Goal: Task Accomplishment & Management: Complete application form

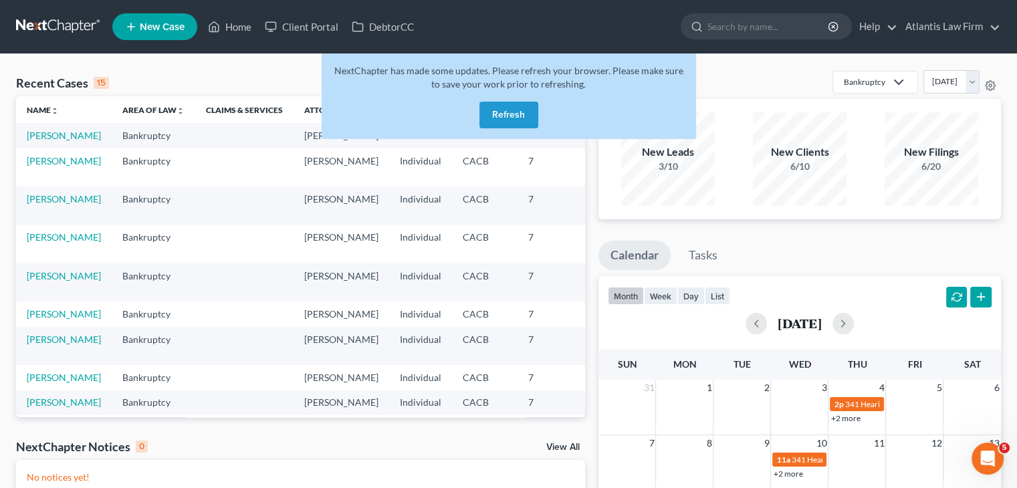
click at [501, 113] on button "Refresh" at bounding box center [508, 115] width 59 height 27
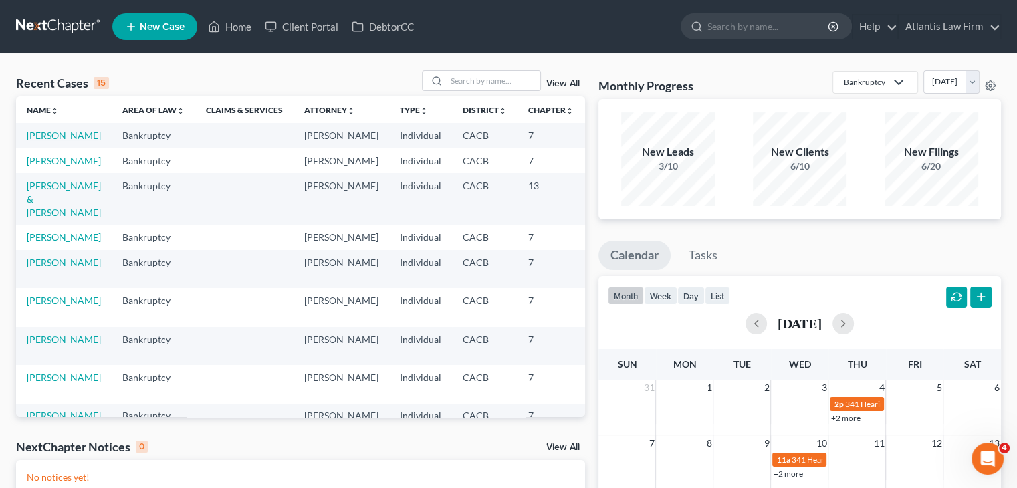
click at [29, 141] on link "[PERSON_NAME]" at bounding box center [64, 135] width 74 height 11
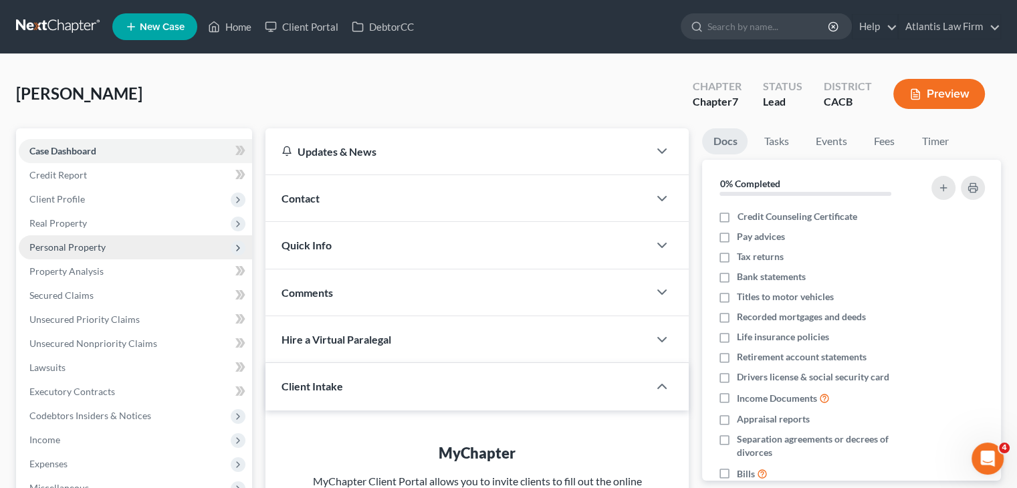
scroll to position [110, 0]
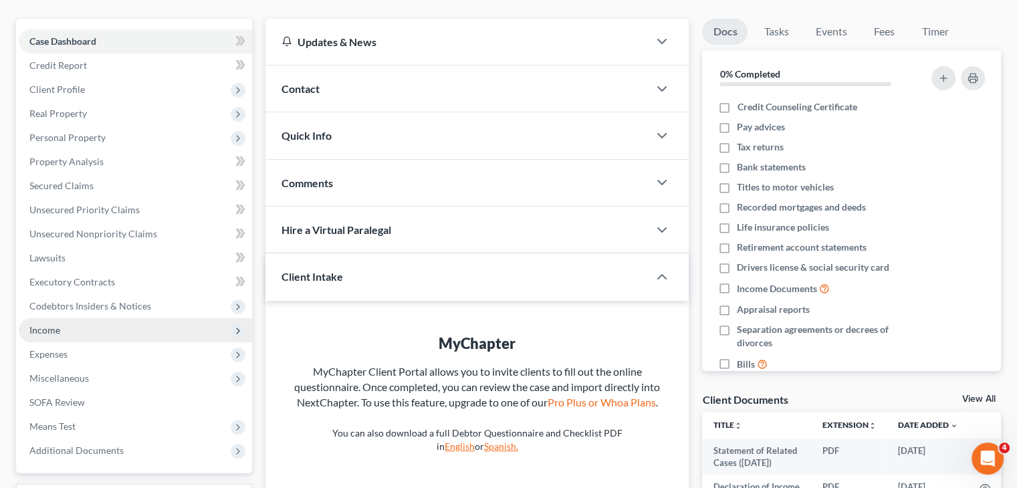
click at [51, 336] on span "Income" at bounding box center [135, 330] width 233 height 24
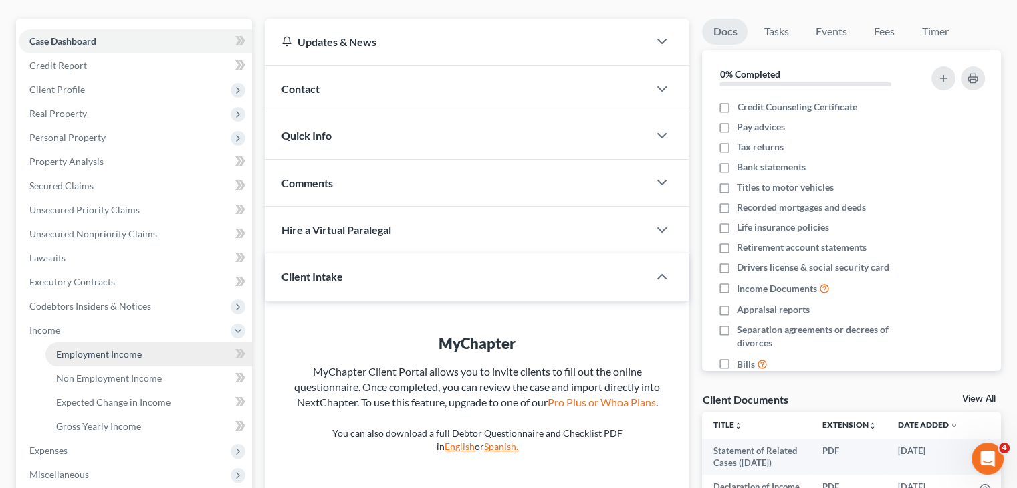
click at [91, 362] on link "Employment Income" at bounding box center [148, 354] width 207 height 24
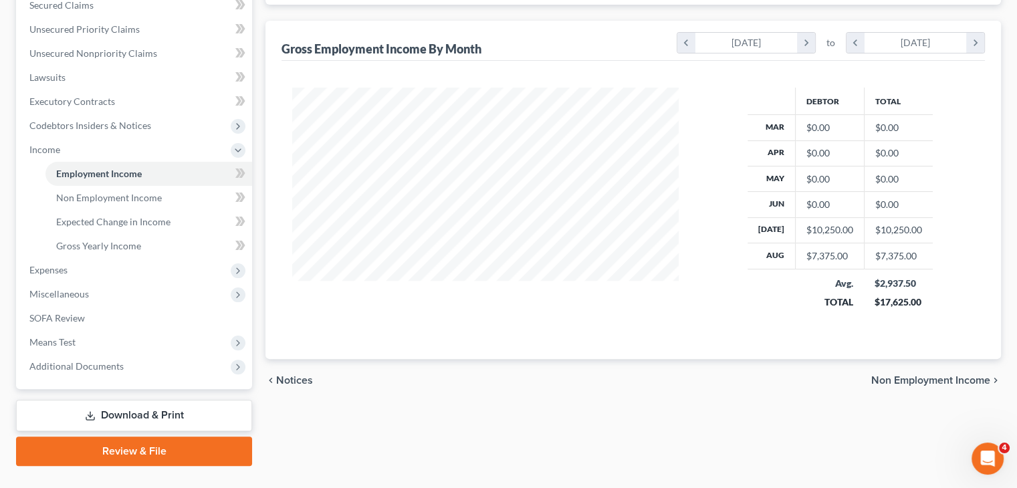
scroll to position [291, 0]
click at [102, 281] on span "Miscellaneous" at bounding box center [135, 293] width 233 height 24
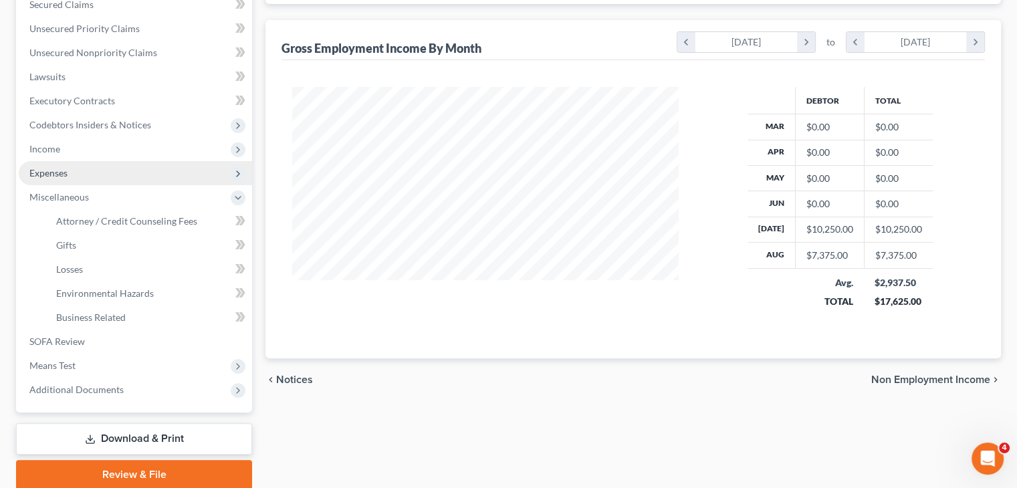
click at [62, 178] on span "Expenses" at bounding box center [135, 173] width 233 height 24
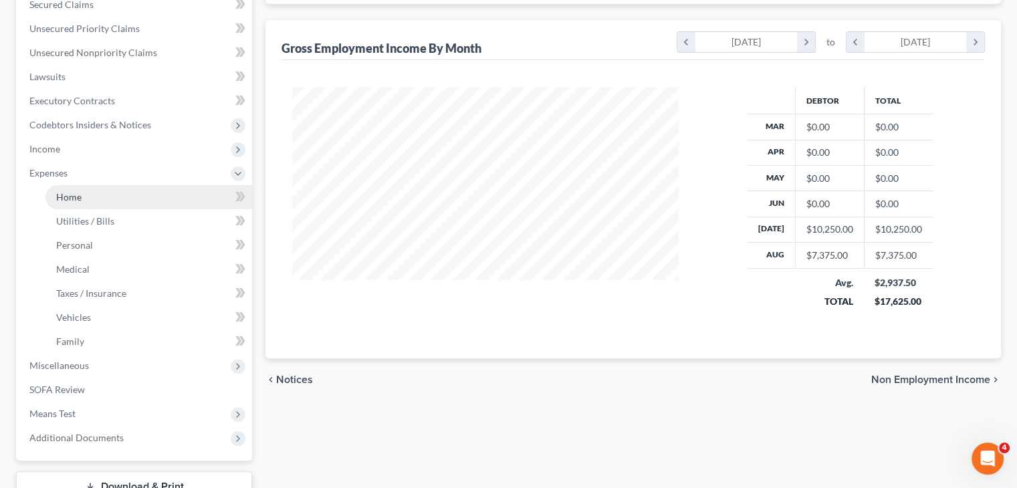
click at [75, 193] on span "Home" at bounding box center [68, 196] width 25 height 11
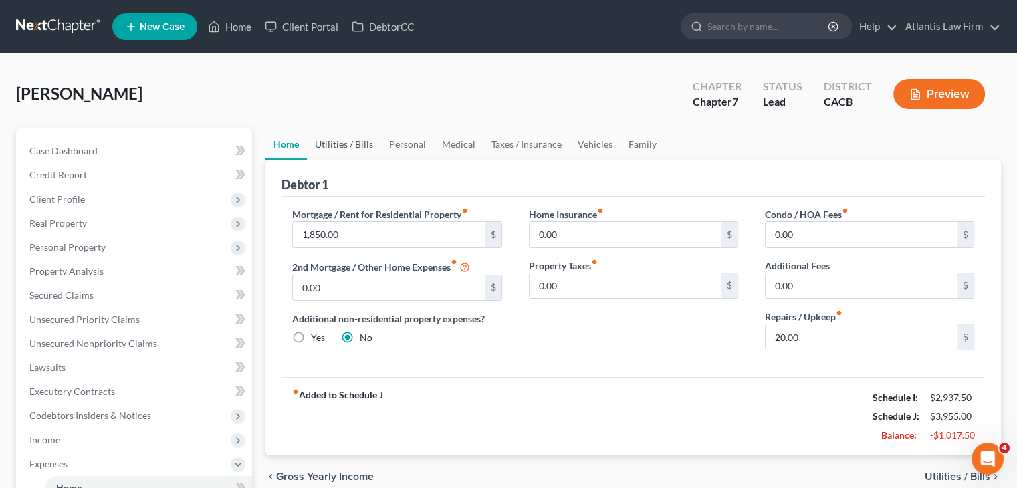
click at [320, 140] on link "Utilities / Bills" at bounding box center [344, 144] width 74 height 32
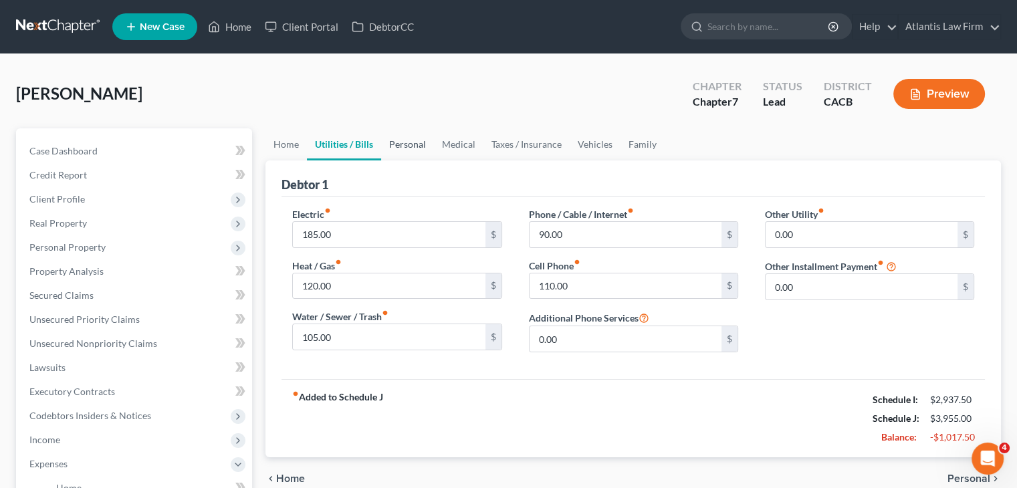
click at [406, 136] on link "Personal" at bounding box center [407, 144] width 53 height 32
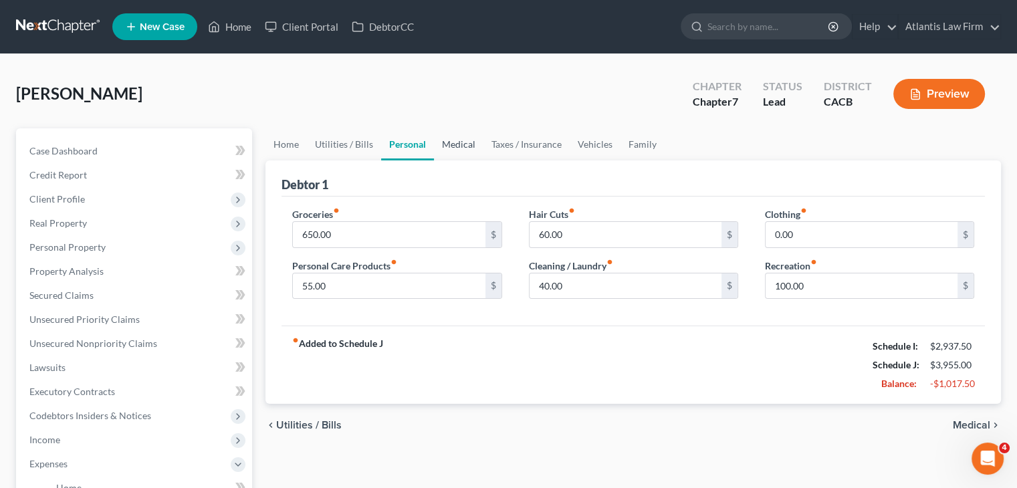
click at [468, 138] on link "Medical" at bounding box center [458, 144] width 49 height 32
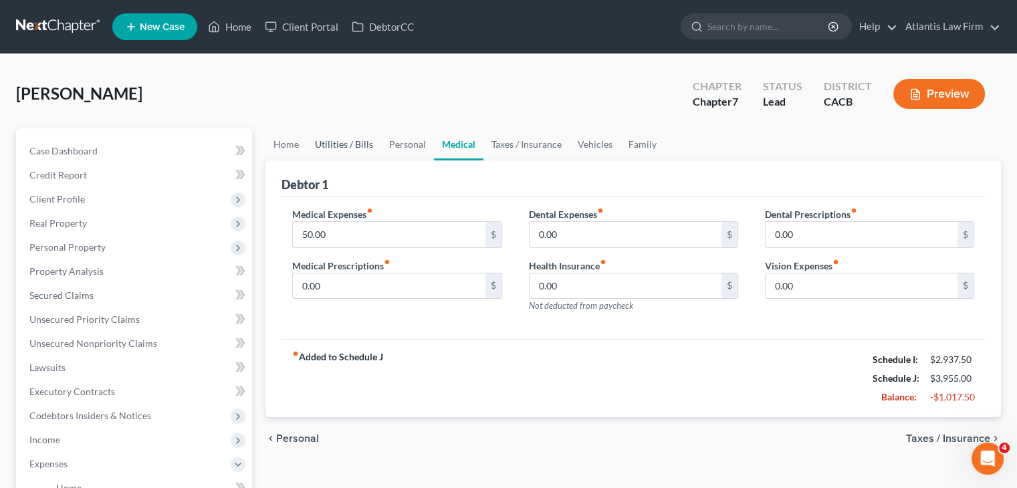
click at [356, 150] on link "Utilities / Bills" at bounding box center [344, 144] width 74 height 32
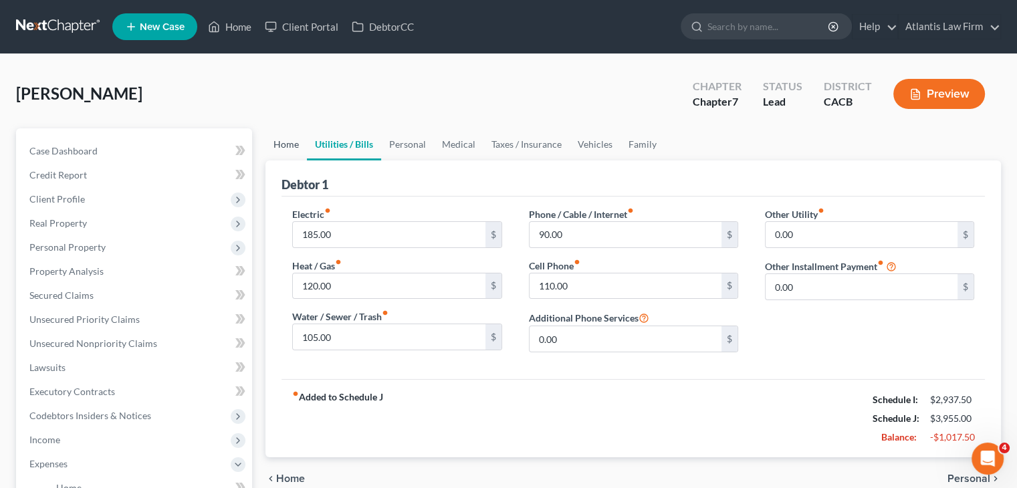
click at [279, 154] on link "Home" at bounding box center [285, 144] width 41 height 32
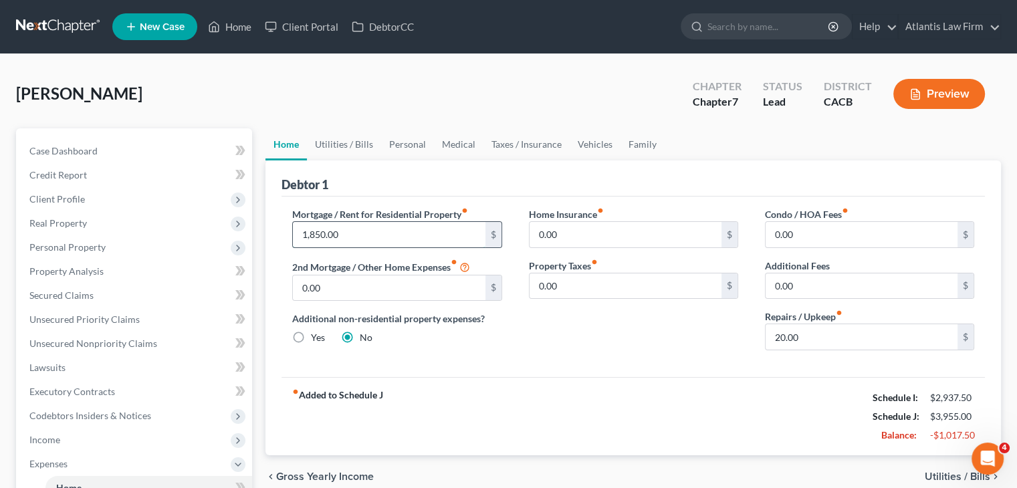
click at [349, 227] on input "1,850.00" at bounding box center [389, 234] width 192 height 25
type input "1,500"
click at [644, 142] on link "Family" at bounding box center [642, 144] width 44 height 32
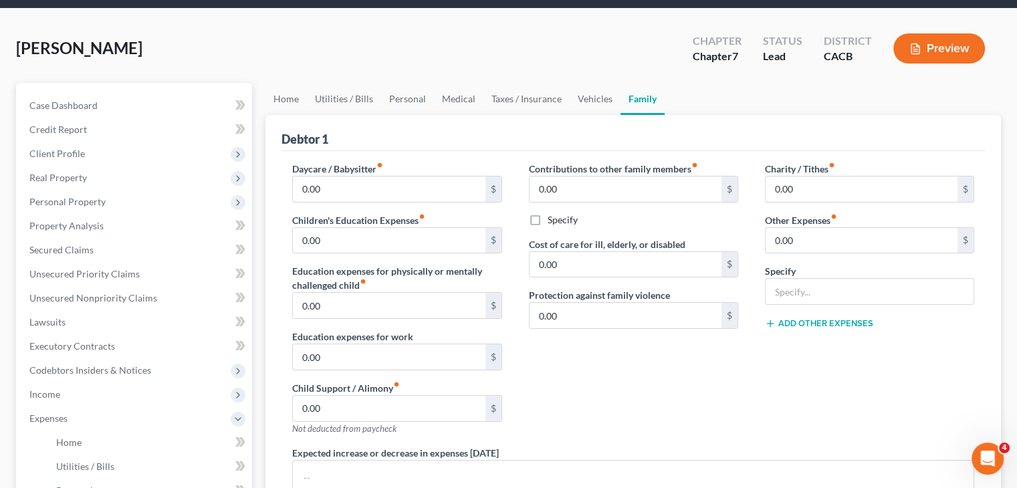
scroll to position [45, 0]
click at [583, 104] on link "Vehicles" at bounding box center [595, 99] width 51 height 32
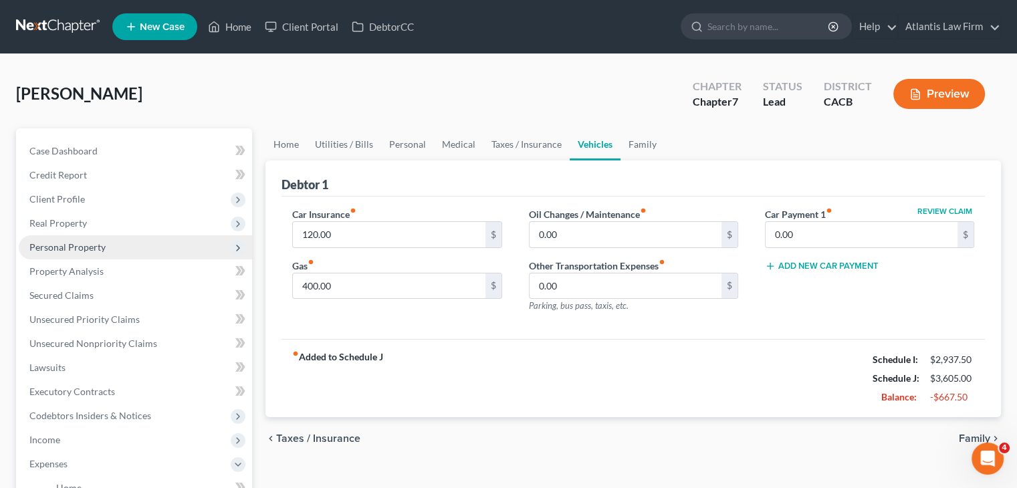
click at [91, 247] on span "Personal Property" at bounding box center [67, 246] width 76 height 11
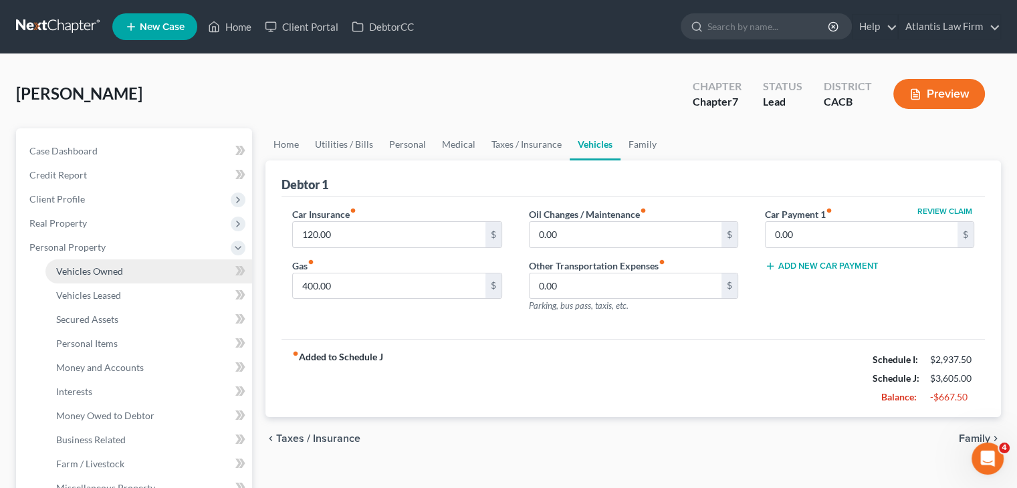
click at [90, 268] on span "Vehicles Owned" at bounding box center [89, 270] width 67 height 11
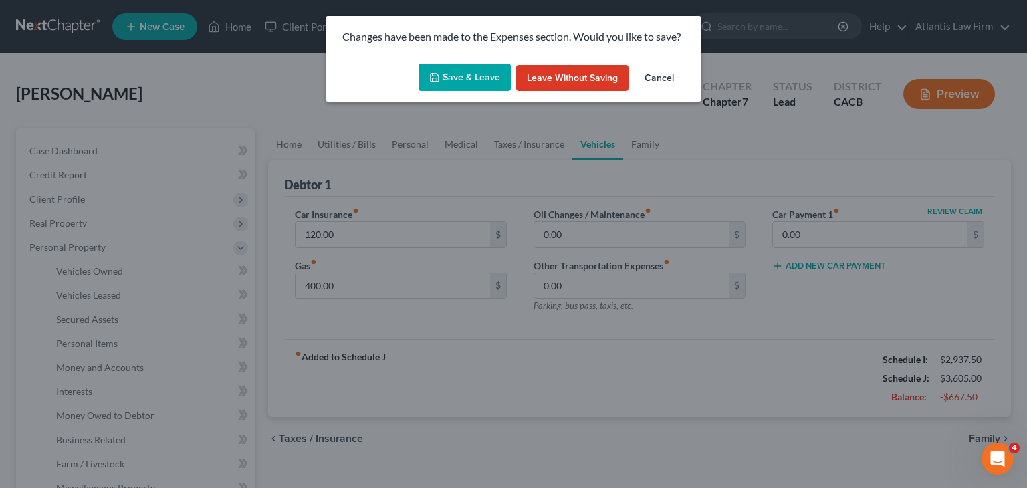
click at [474, 88] on button "Save & Leave" at bounding box center [465, 78] width 92 height 28
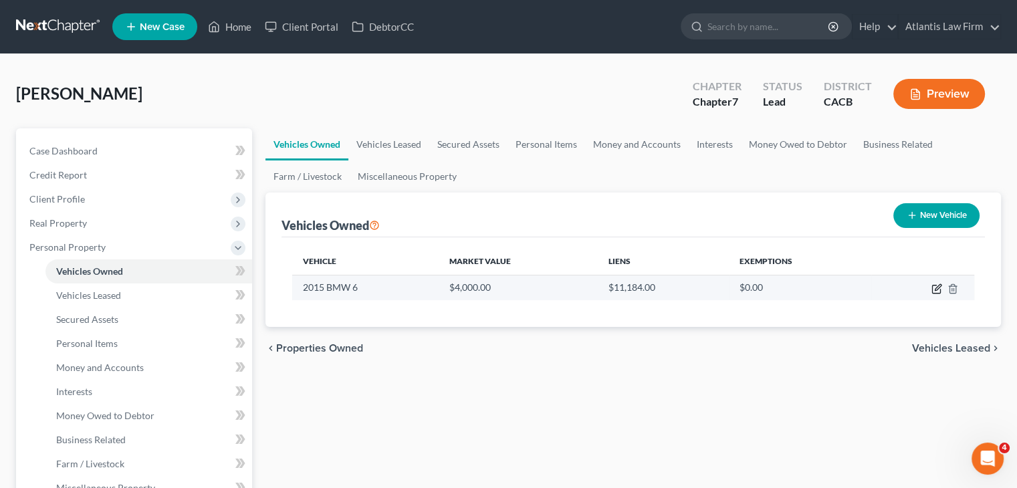
click at [935, 286] on icon "button" at bounding box center [936, 288] width 11 height 11
select select "0"
select select "11"
select select "3"
select select "0"
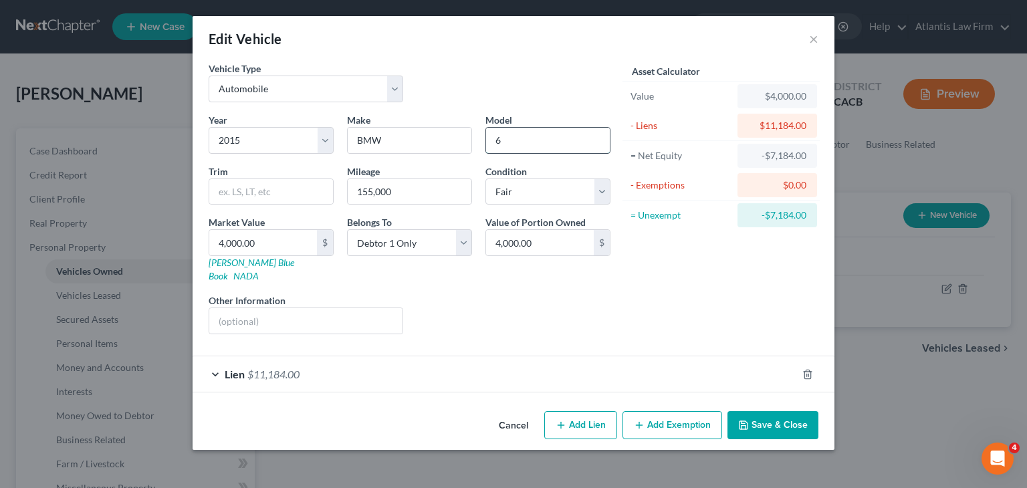
click at [562, 143] on input "6" at bounding box center [548, 140] width 124 height 25
type input "650"
click at [215, 356] on div "Lien $11,184.00" at bounding box center [495, 373] width 604 height 35
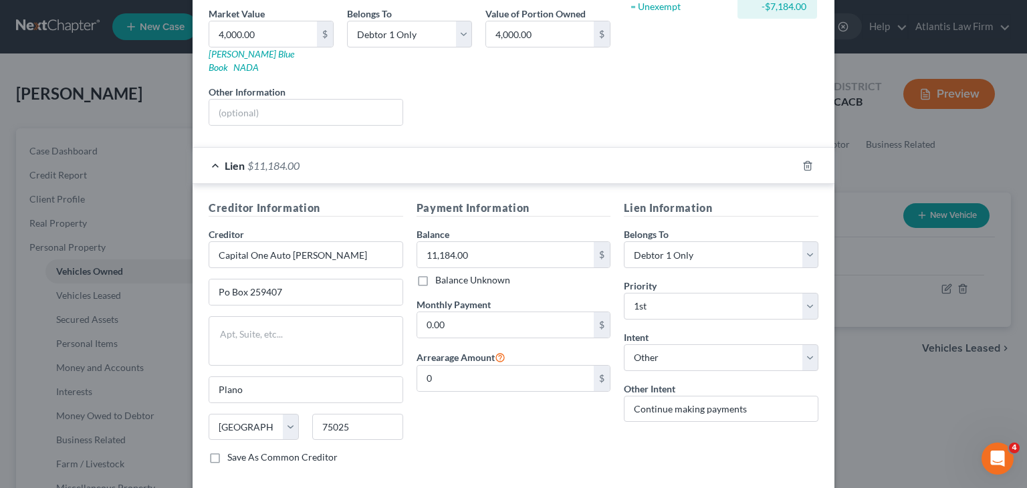
scroll to position [209, 0]
click at [460, 316] on input "0.00" at bounding box center [505, 324] width 177 height 25
type input "970"
click at [436, 416] on div "Payment Information Balance 11,184.00 $ Balance Unknown Balance Undetermined 11…" at bounding box center [514, 337] width 208 height 275
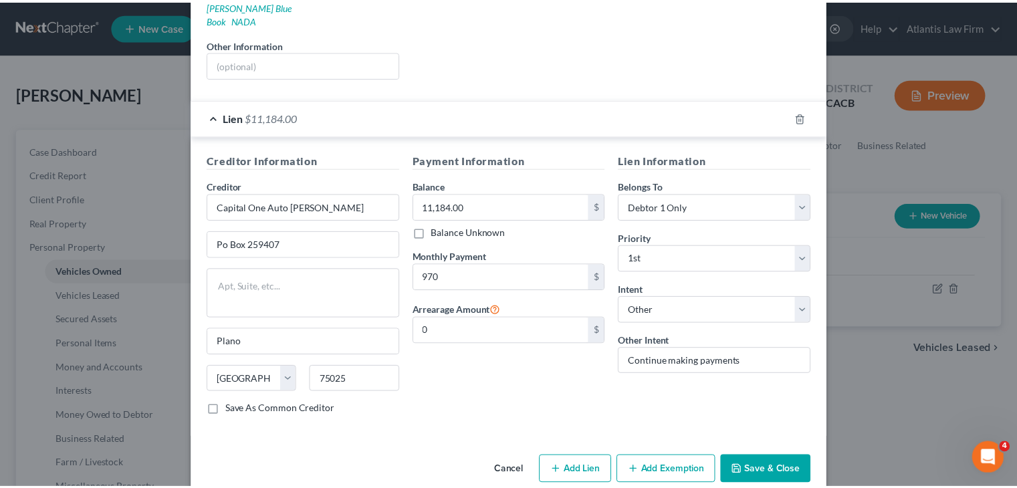
scroll to position [263, 0]
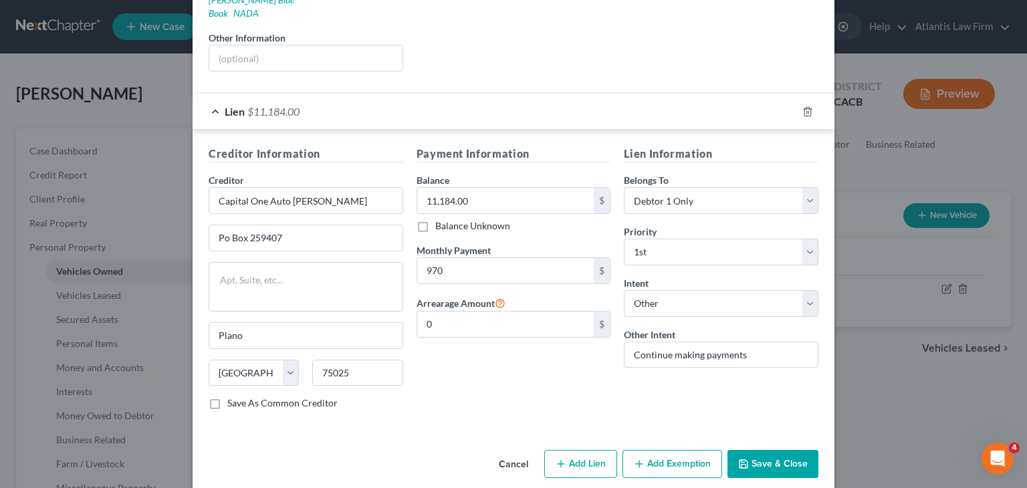
click at [786, 450] on button "Save & Close" at bounding box center [772, 464] width 91 height 28
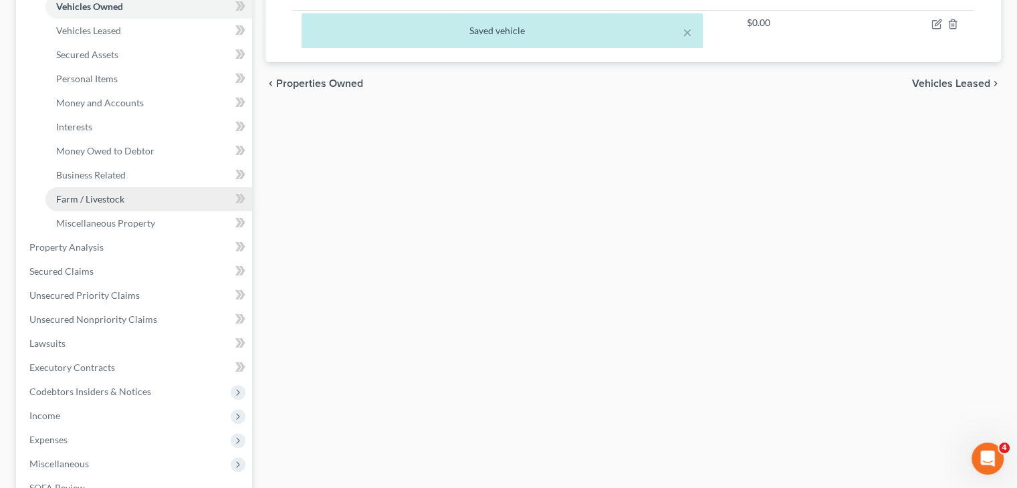
scroll to position [280, 0]
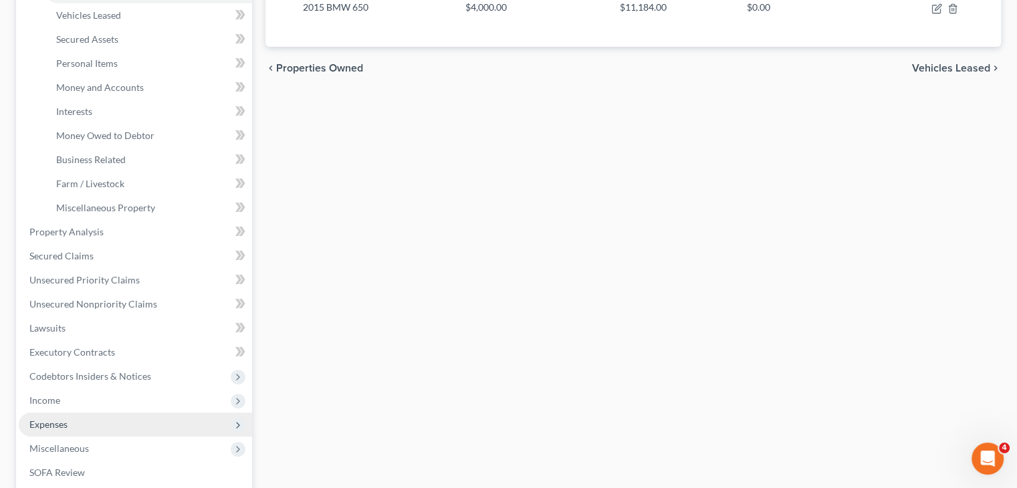
click at [98, 431] on span "Expenses" at bounding box center [135, 424] width 233 height 24
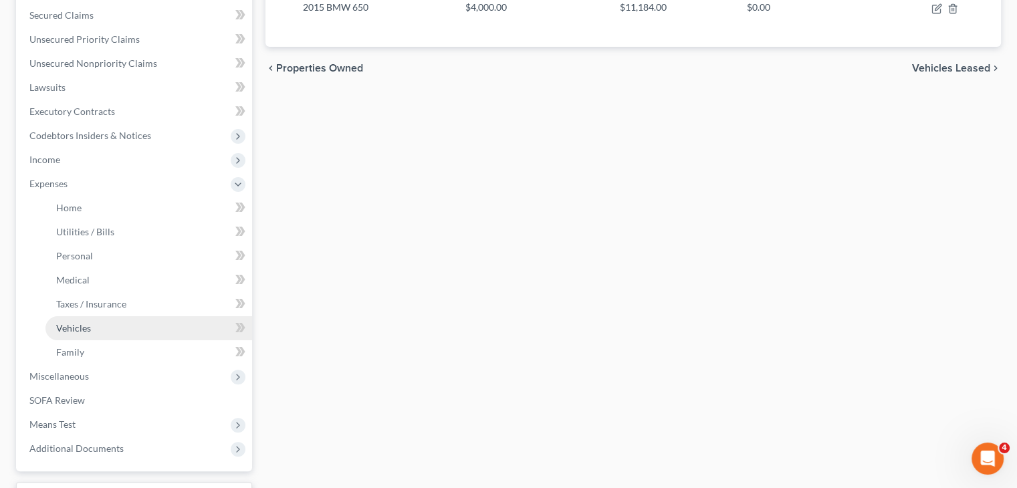
click at [85, 322] on span "Vehicles" at bounding box center [73, 327] width 35 height 11
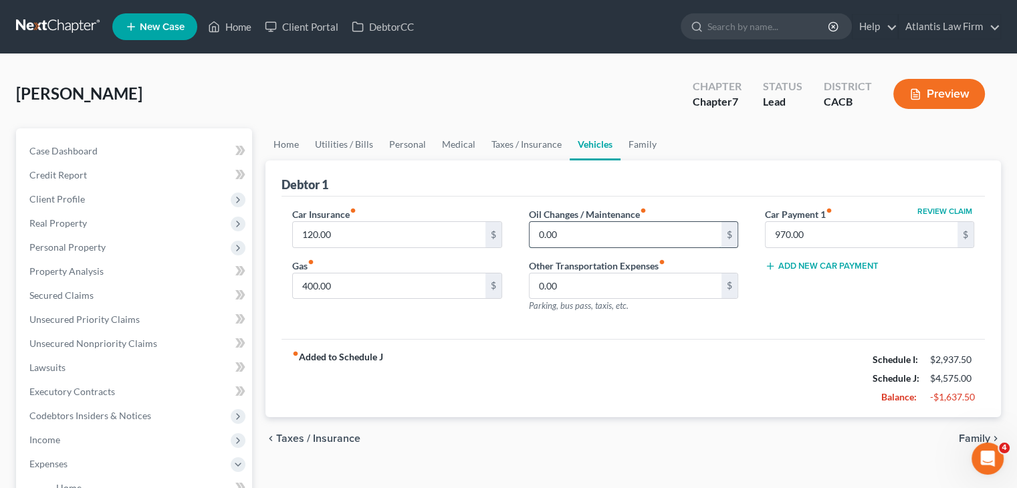
click at [586, 235] on input "0.00" at bounding box center [625, 234] width 192 height 25
type input "30"
click at [560, 376] on div "fiber_manual_record Added to Schedule J Schedule I: $2,937.50 Schedule J: $4,60…" at bounding box center [632, 378] width 703 height 78
click at [639, 143] on link "Family" at bounding box center [642, 144] width 44 height 32
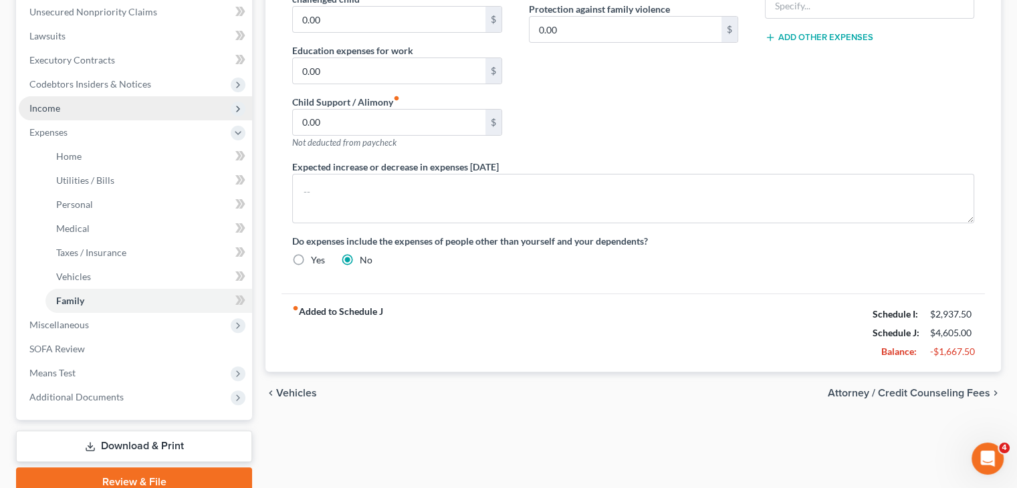
scroll to position [336, 0]
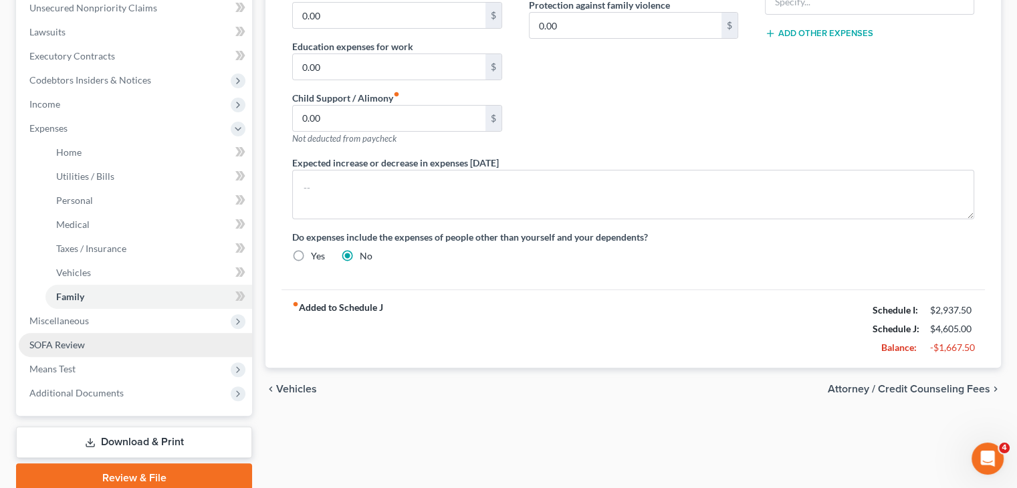
click at [78, 350] on link "SOFA Review" at bounding box center [135, 345] width 233 height 24
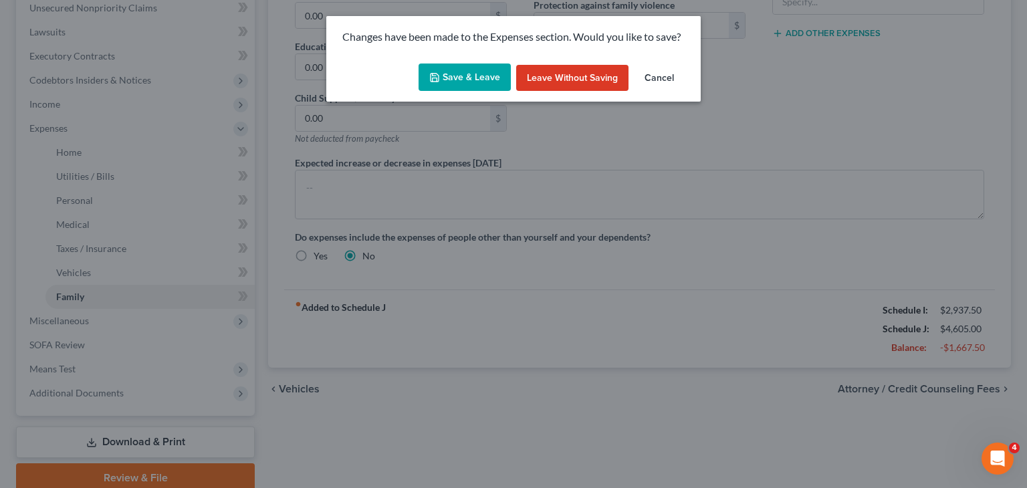
click at [448, 76] on button "Save & Leave" at bounding box center [465, 78] width 92 height 28
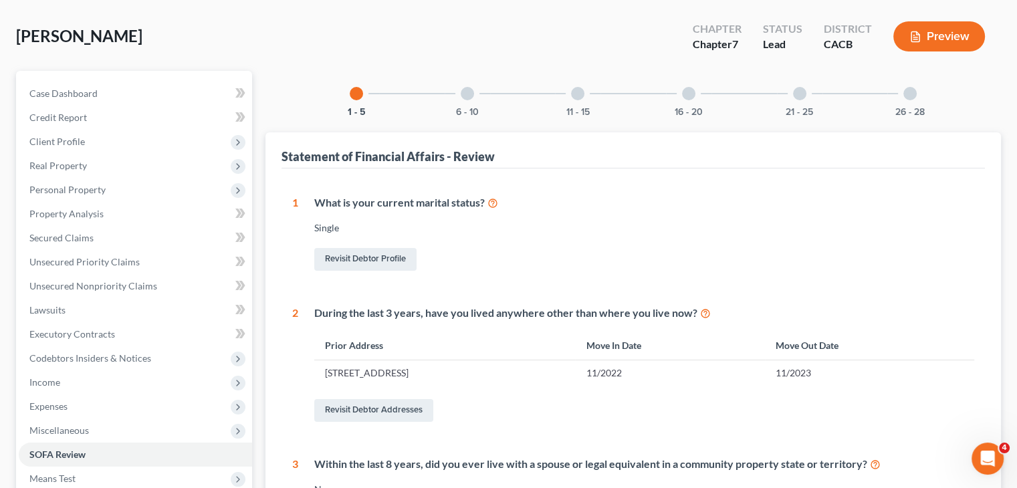
scroll to position [59, 0]
click at [511, 373] on td "[STREET_ADDRESS]" at bounding box center [444, 371] width 261 height 25
click at [471, 111] on button "6 - 10" at bounding box center [467, 110] width 23 height 9
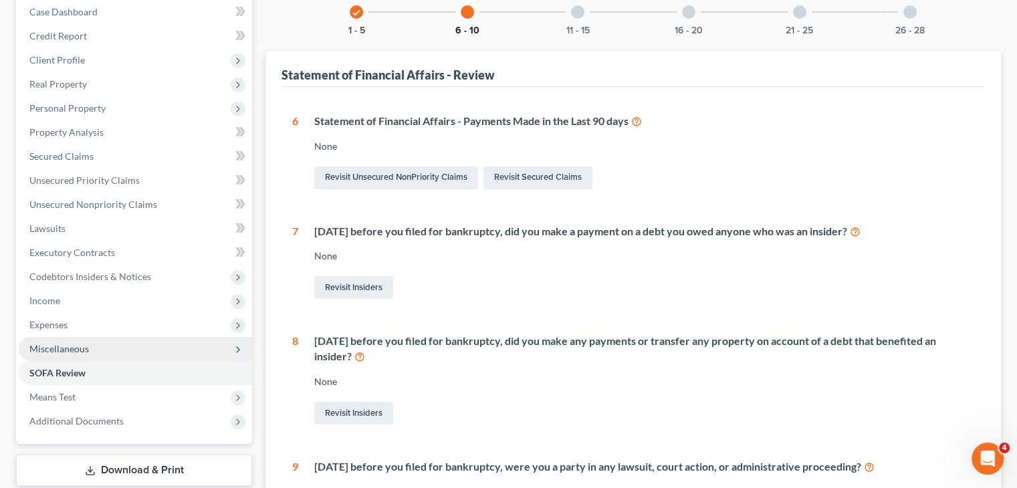
scroll to position [138, 0]
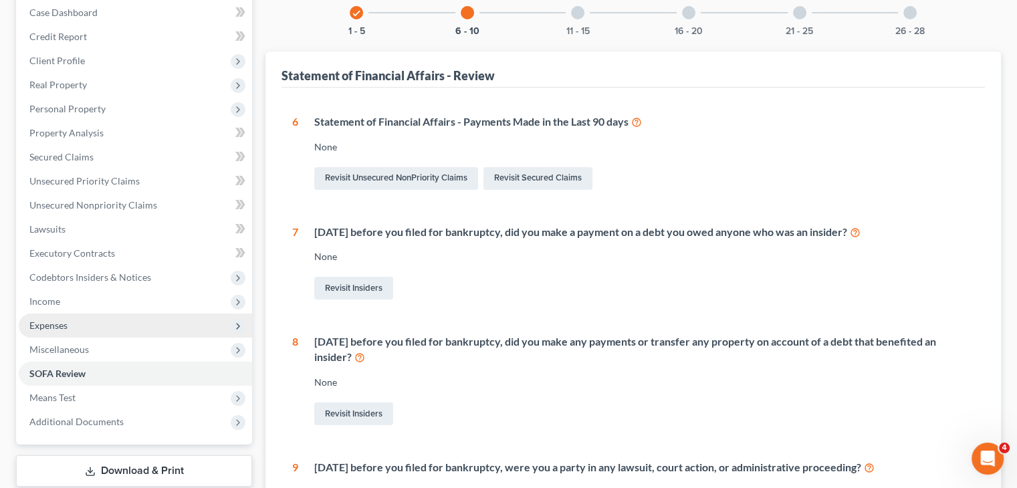
click at [52, 330] on span "Expenses" at bounding box center [48, 325] width 38 height 11
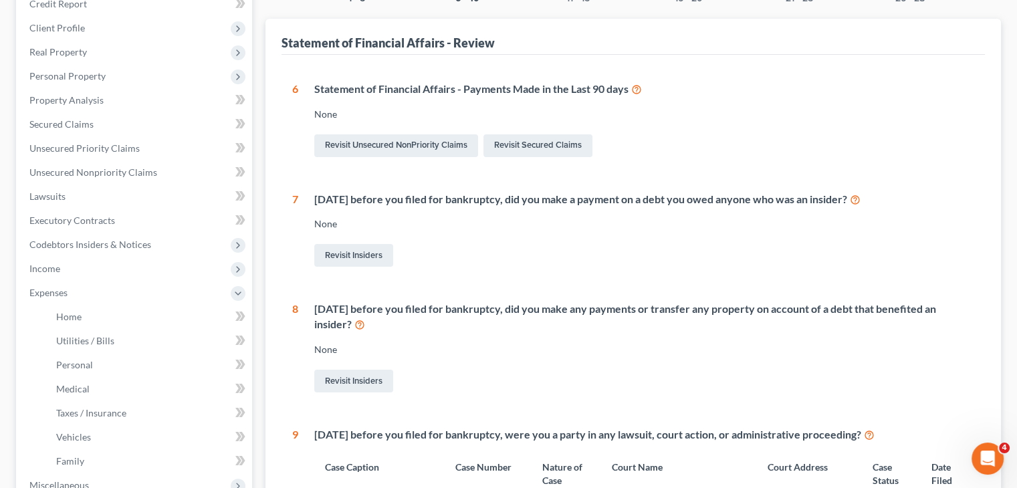
scroll to position [0, 0]
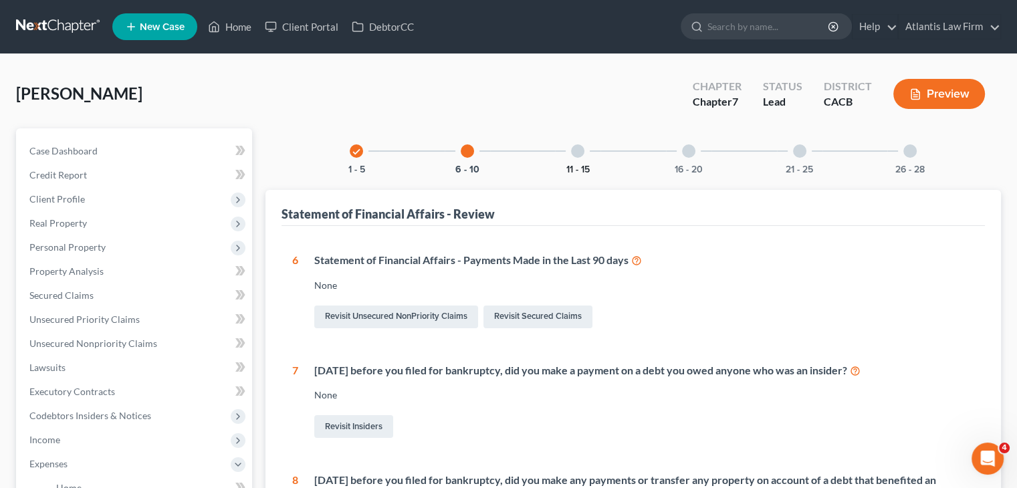
click at [586, 170] on button "11 - 15" at bounding box center [577, 169] width 23 height 9
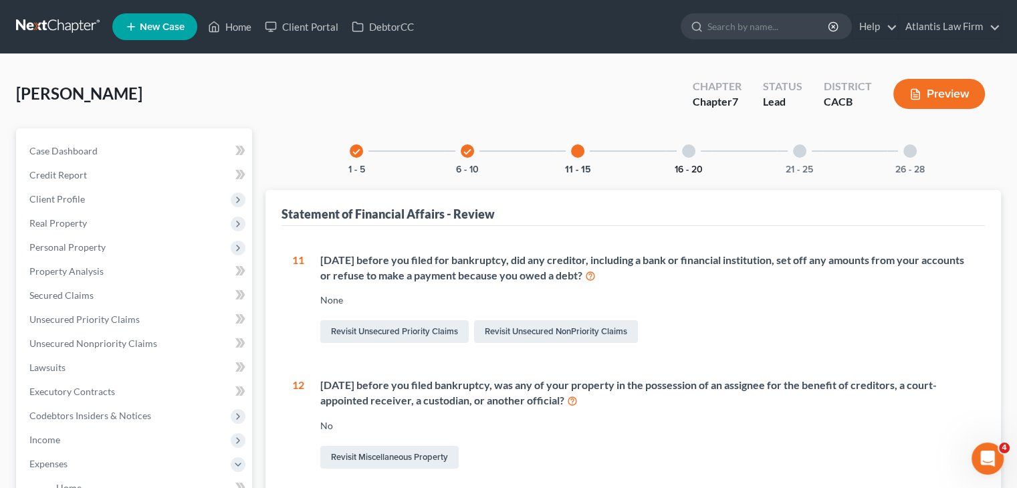
click at [699, 168] on button "16 - 20" at bounding box center [689, 169] width 28 height 9
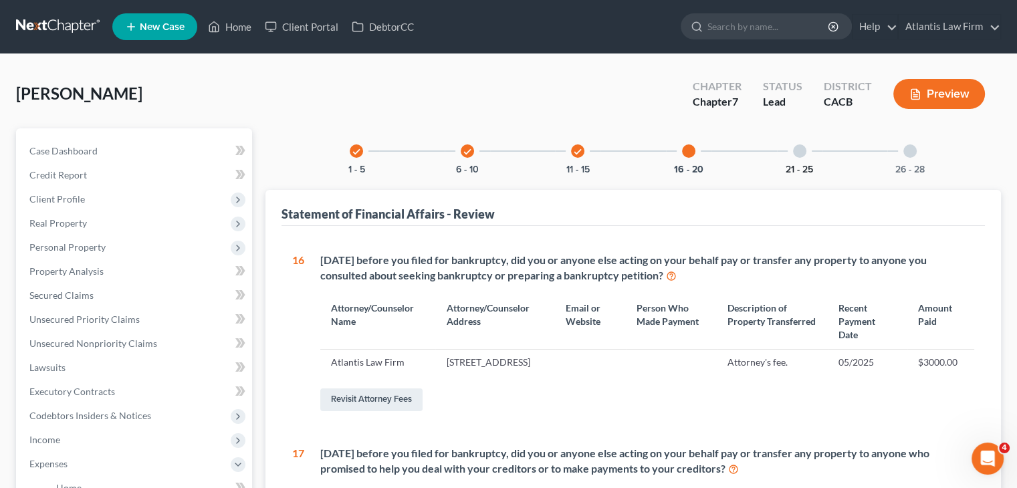
click at [810, 167] on button "21 - 25" at bounding box center [799, 169] width 27 height 9
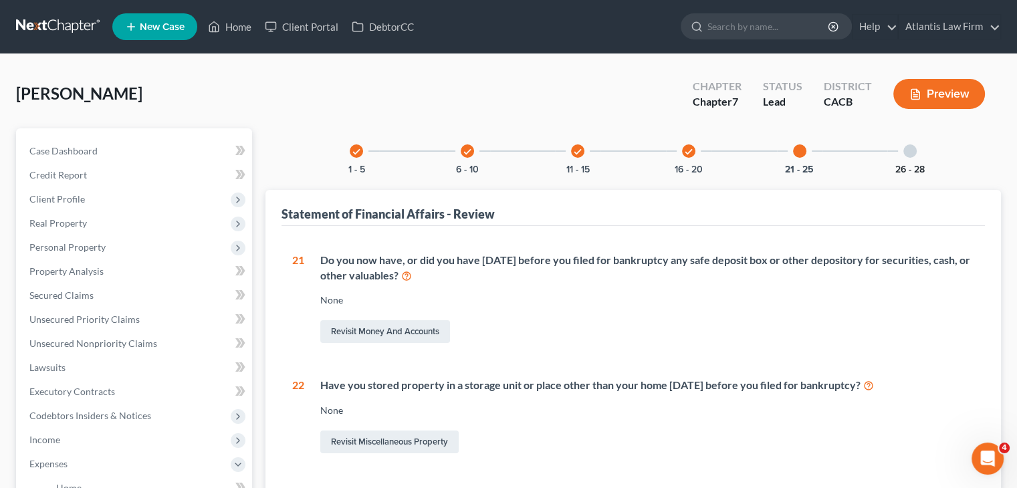
click at [918, 170] on button "26 - 28" at bounding box center [909, 169] width 29 height 9
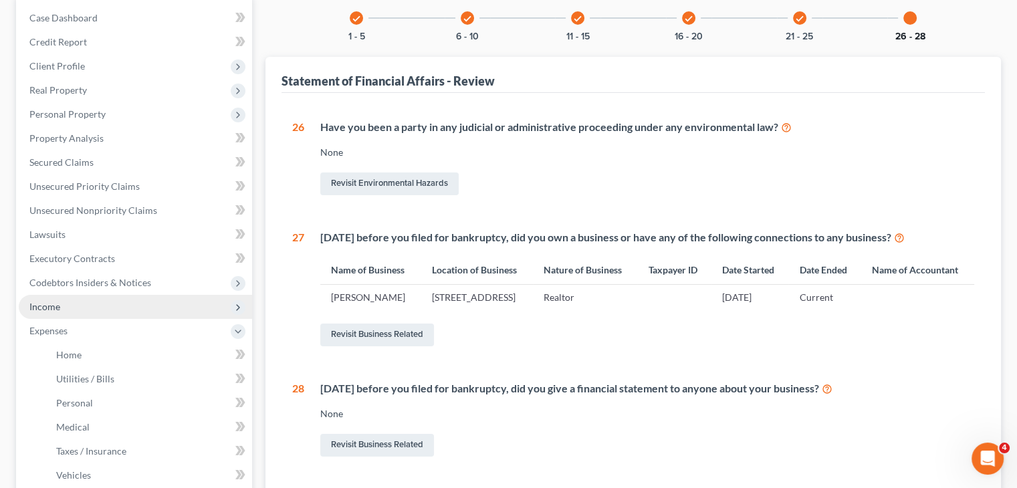
scroll to position [130, 0]
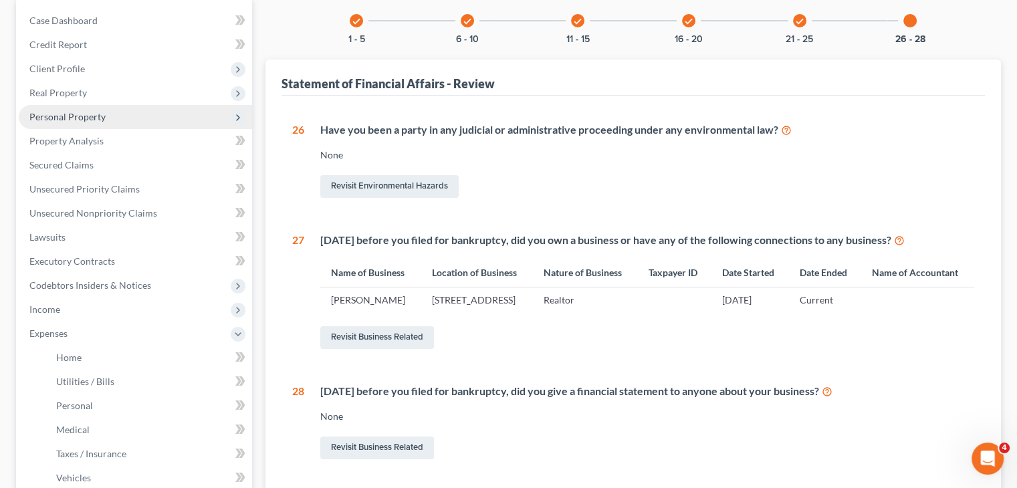
click at [60, 118] on span "Personal Property" at bounding box center [67, 116] width 76 height 11
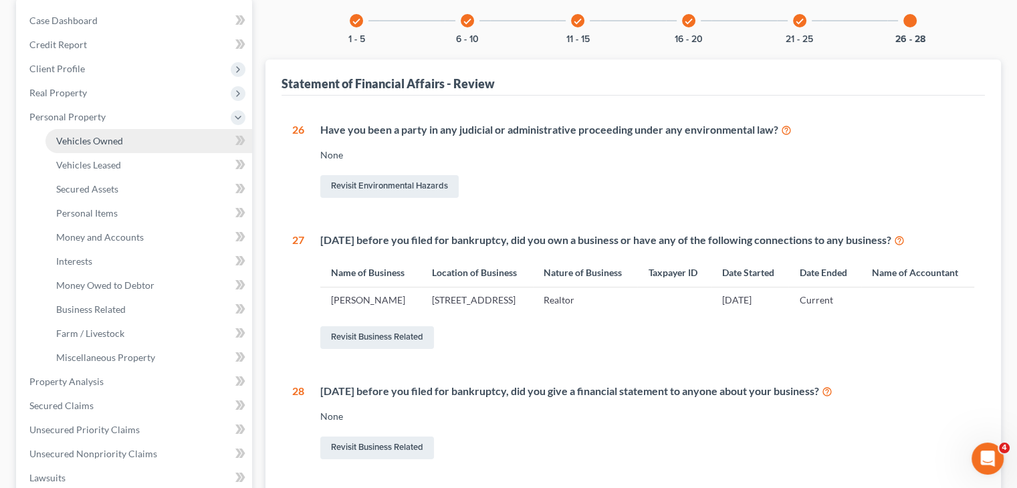
click at [74, 148] on link "Vehicles Owned" at bounding box center [148, 141] width 207 height 24
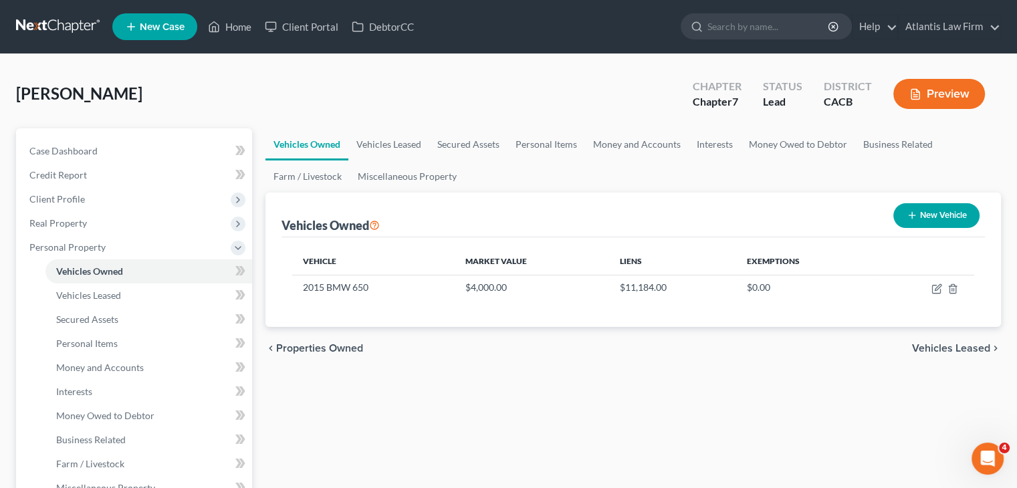
scroll to position [178, 0]
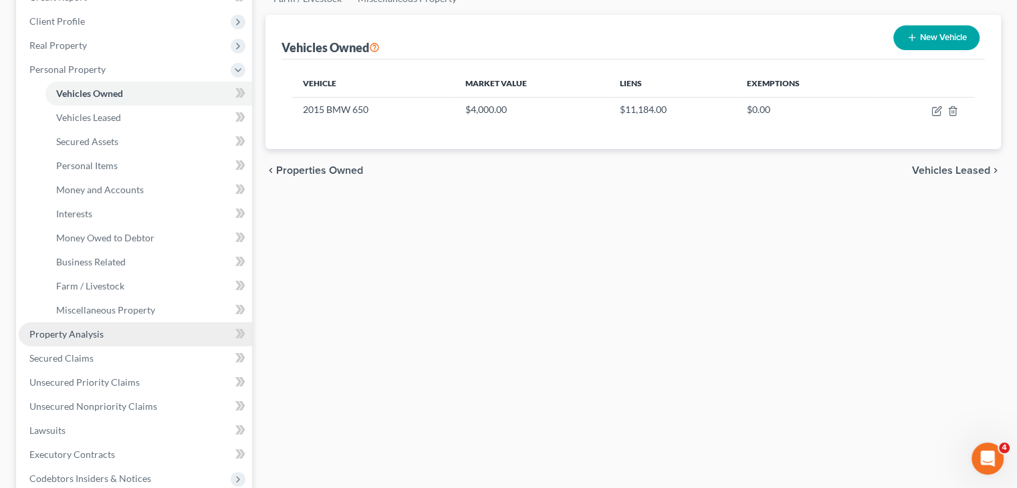
click at [109, 335] on link "Property Analysis" at bounding box center [135, 334] width 233 height 24
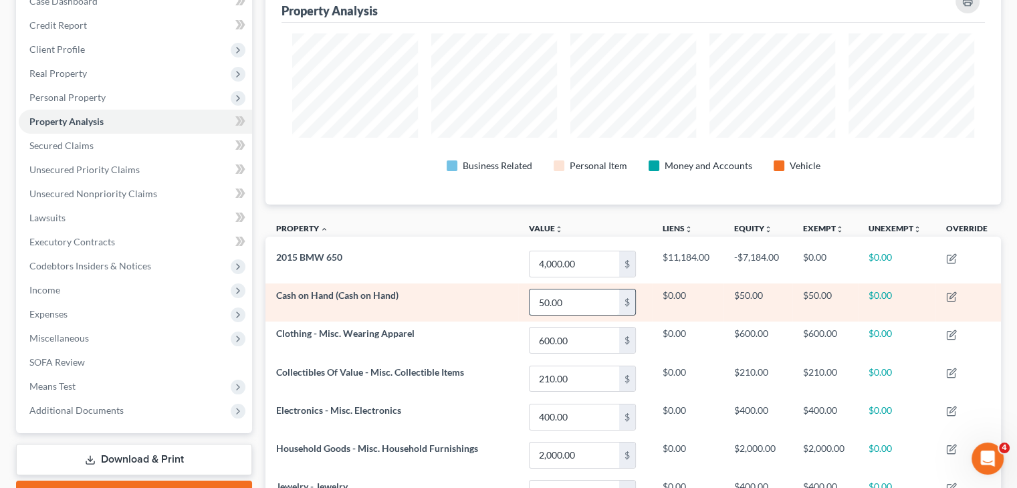
click at [589, 301] on input "50.00" at bounding box center [574, 301] width 90 height 25
type input "500"
click at [951, 298] on icon "button" at bounding box center [951, 296] width 11 height 11
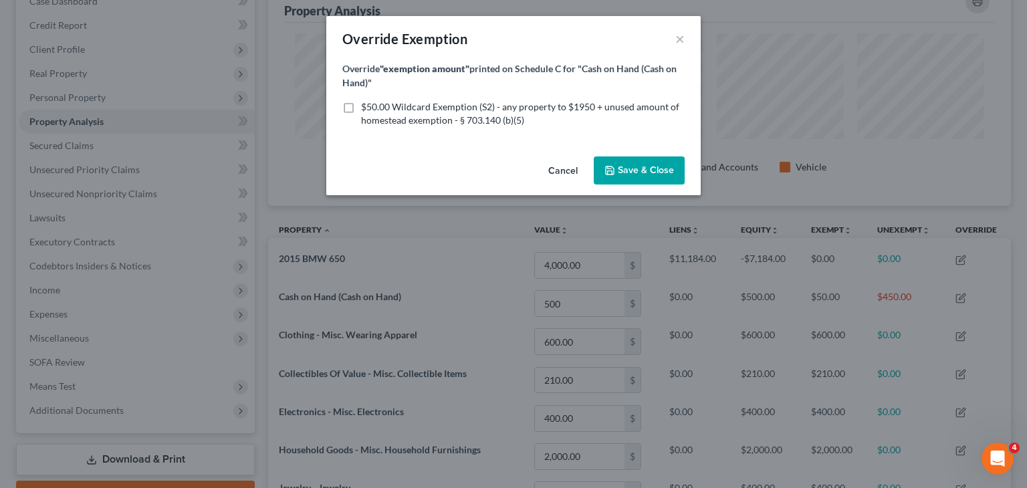
click at [622, 177] on button "Save & Close" at bounding box center [639, 170] width 91 height 28
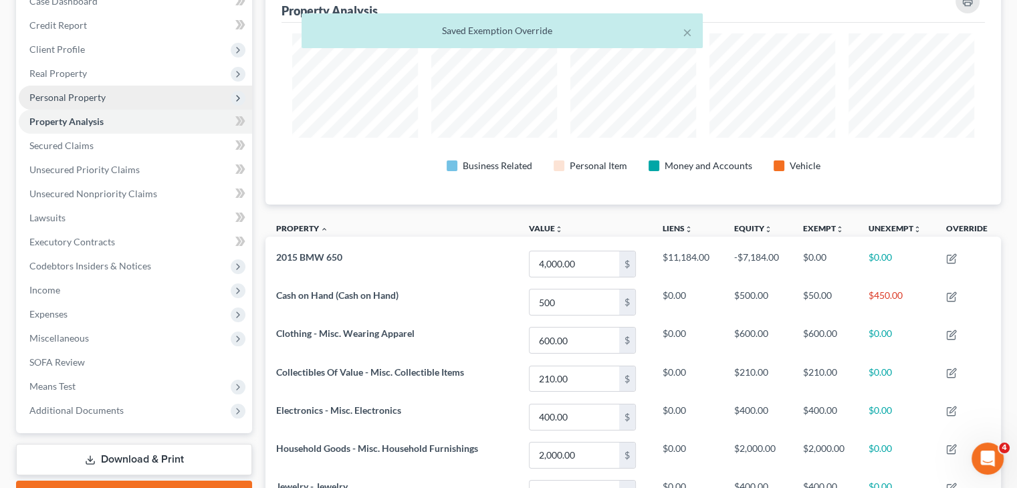
click at [91, 89] on span "Personal Property" at bounding box center [135, 98] width 233 height 24
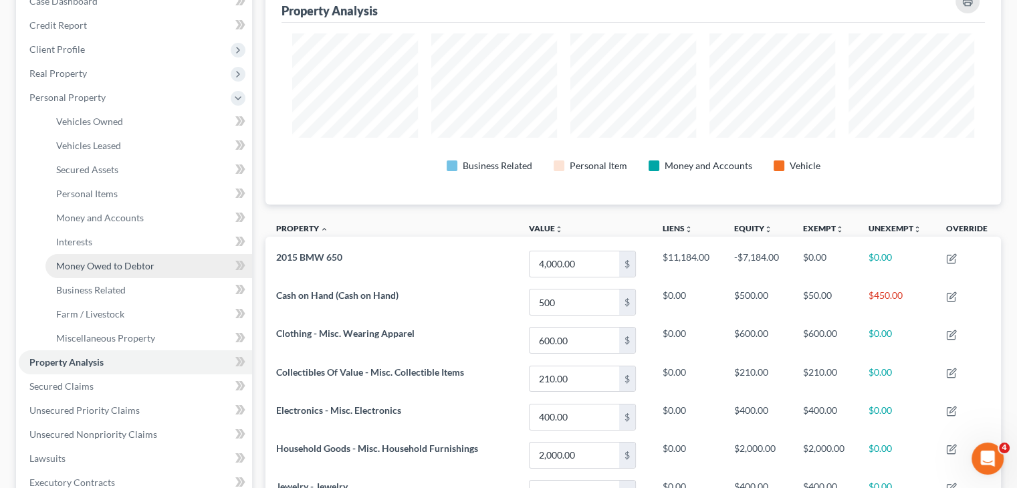
click at [96, 260] on span "Money Owed to Debtor" at bounding box center [105, 265] width 98 height 11
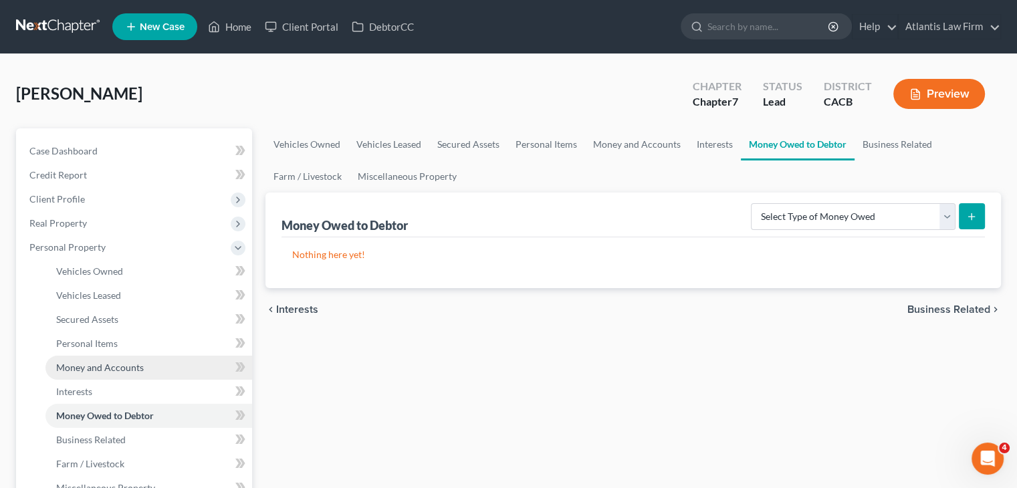
click at [68, 372] on span "Money and Accounts" at bounding box center [100, 367] width 88 height 11
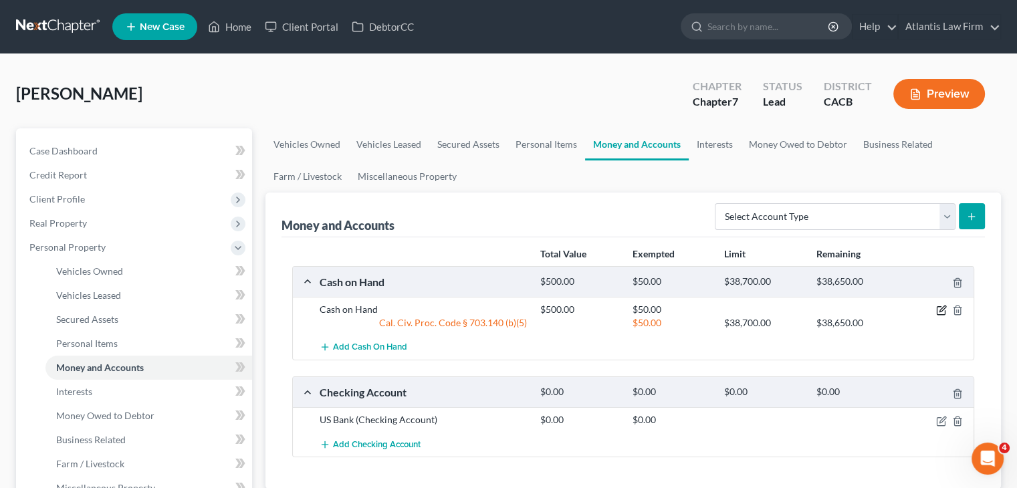
click at [939, 312] on icon "button" at bounding box center [941, 310] width 11 height 11
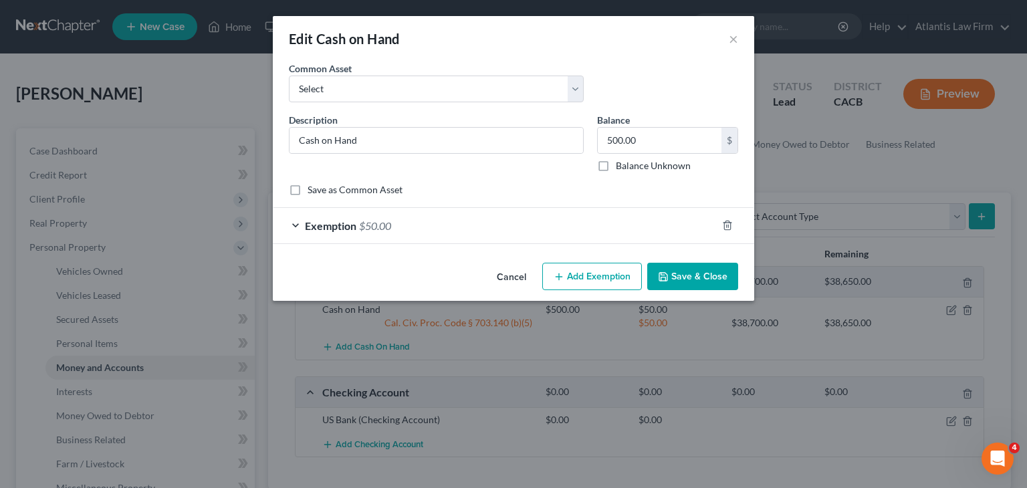
click at [297, 225] on div "Exemption $50.00" at bounding box center [495, 225] width 444 height 35
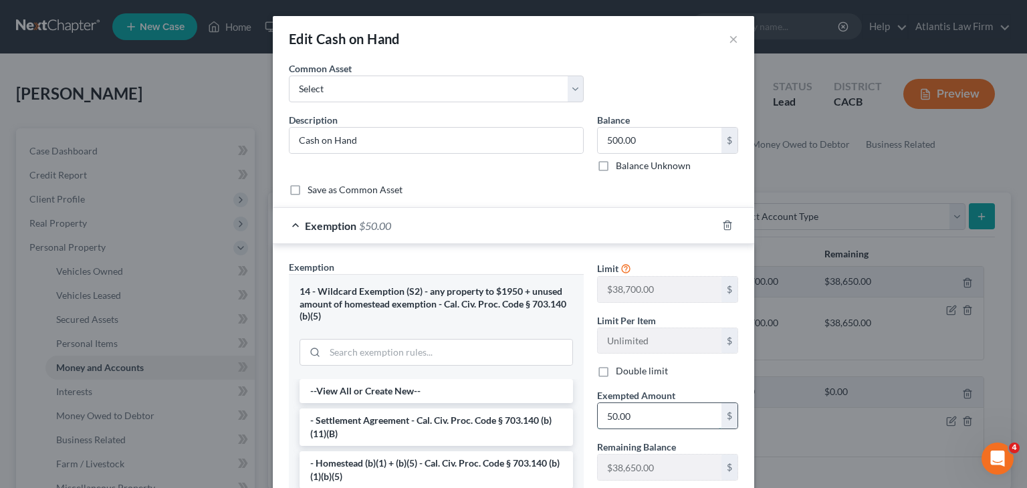
click at [606, 415] on input "50.00" at bounding box center [660, 415] width 124 height 25
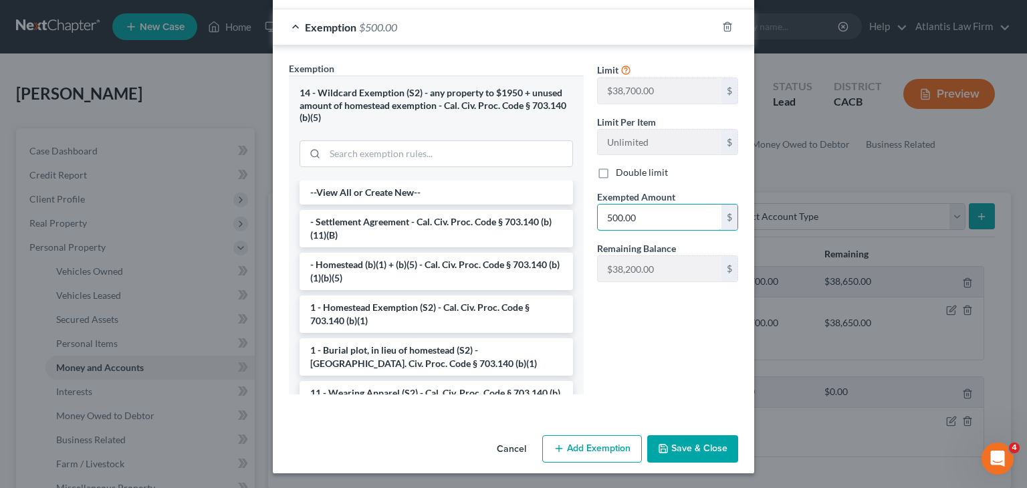
type input "500.00"
click at [677, 453] on button "Save & Close" at bounding box center [692, 449] width 91 height 28
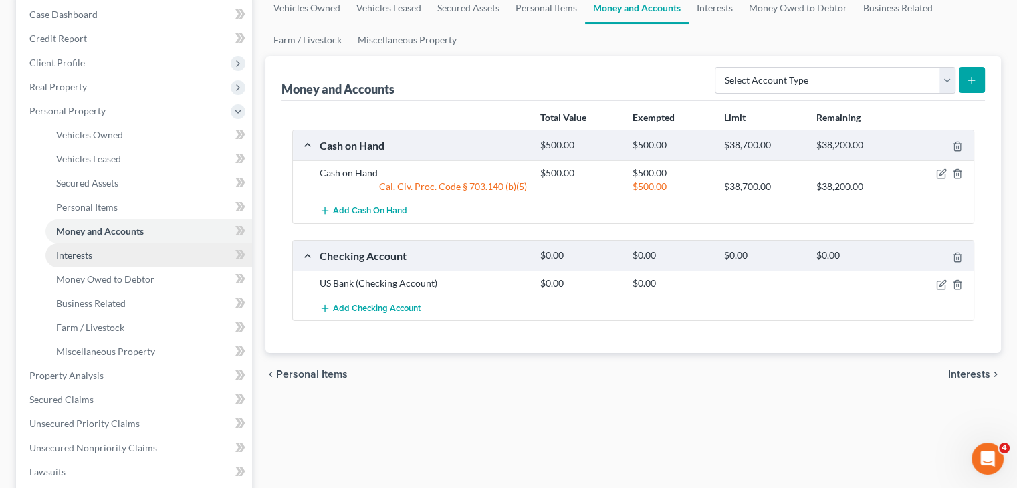
click at [124, 256] on link "Interests" at bounding box center [148, 255] width 207 height 24
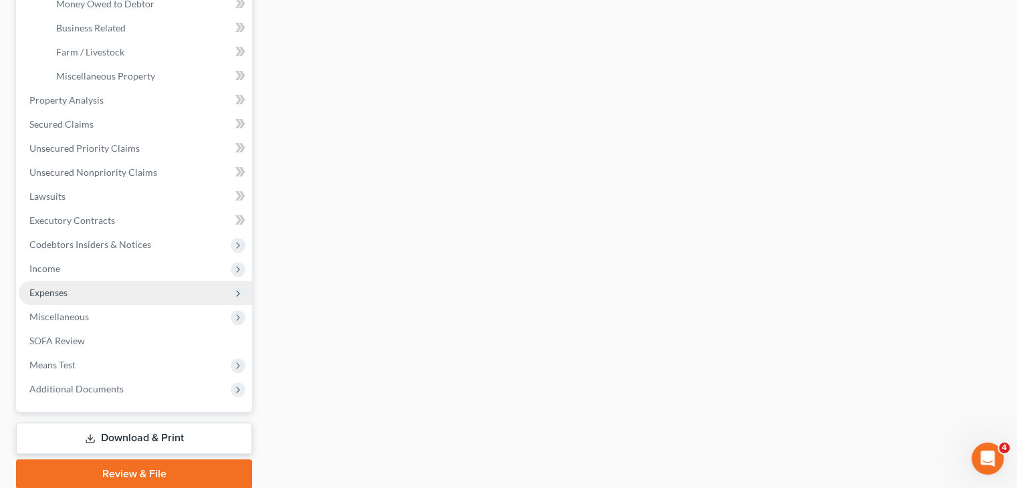
click at [74, 288] on span "Expenses" at bounding box center [135, 293] width 233 height 24
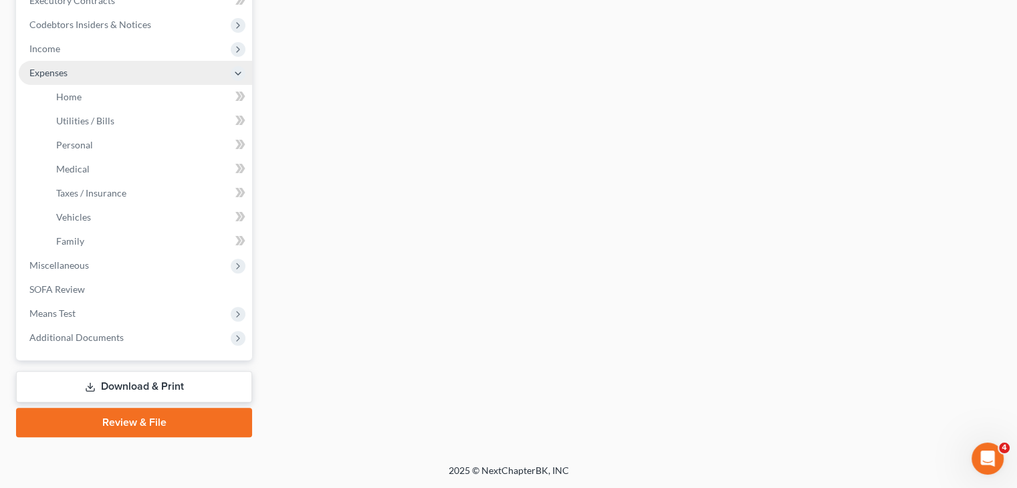
scroll to position [390, 0]
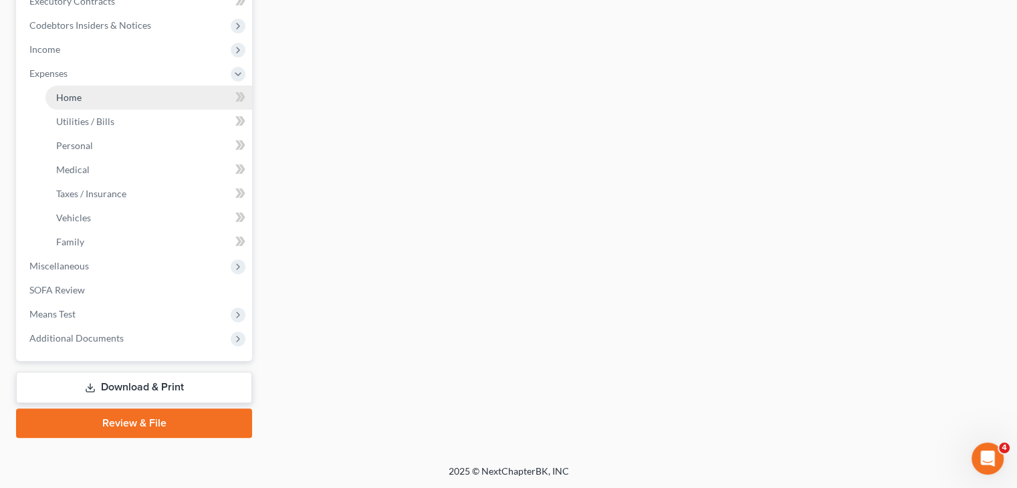
click at [71, 99] on span "Home" at bounding box center [68, 97] width 25 height 11
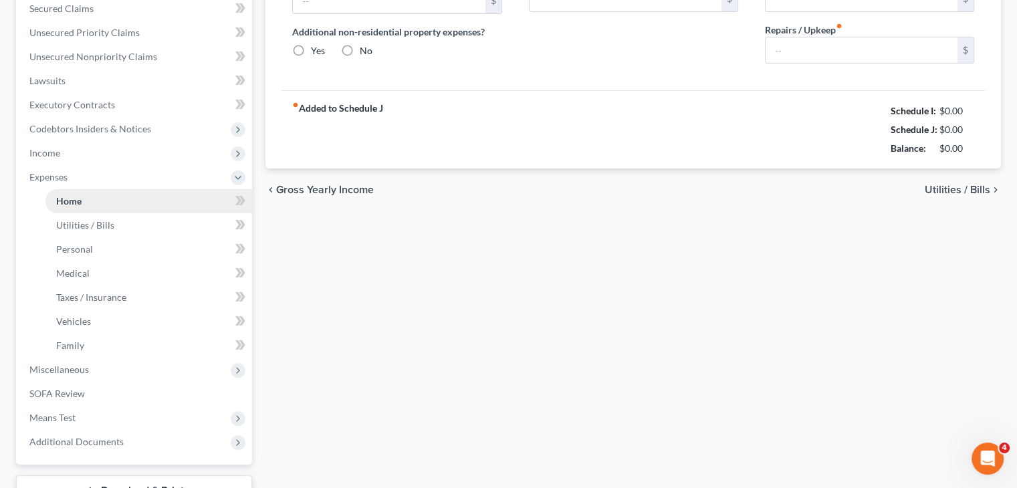
type input "1,500.00"
type input "0.00"
radio input "true"
type input "0.00"
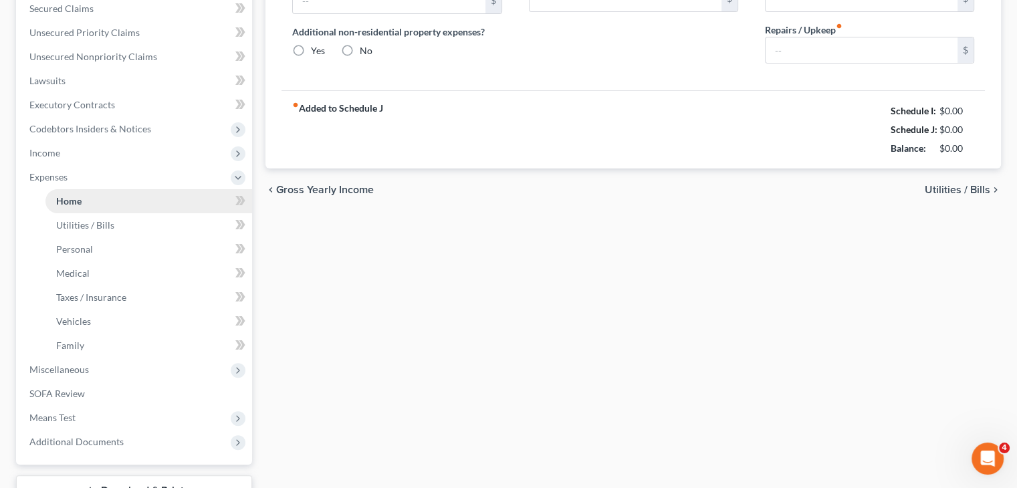
type input "0.00"
type input "20.00"
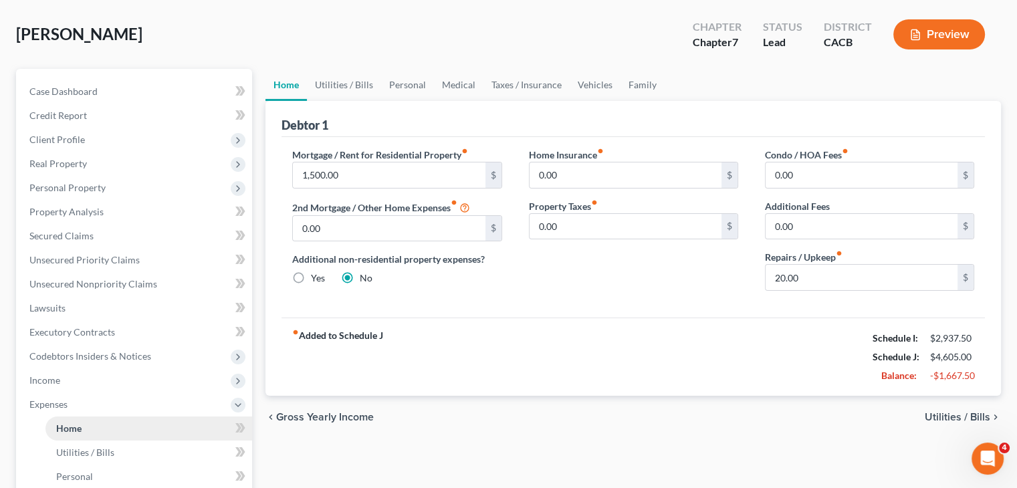
scroll to position [7, 0]
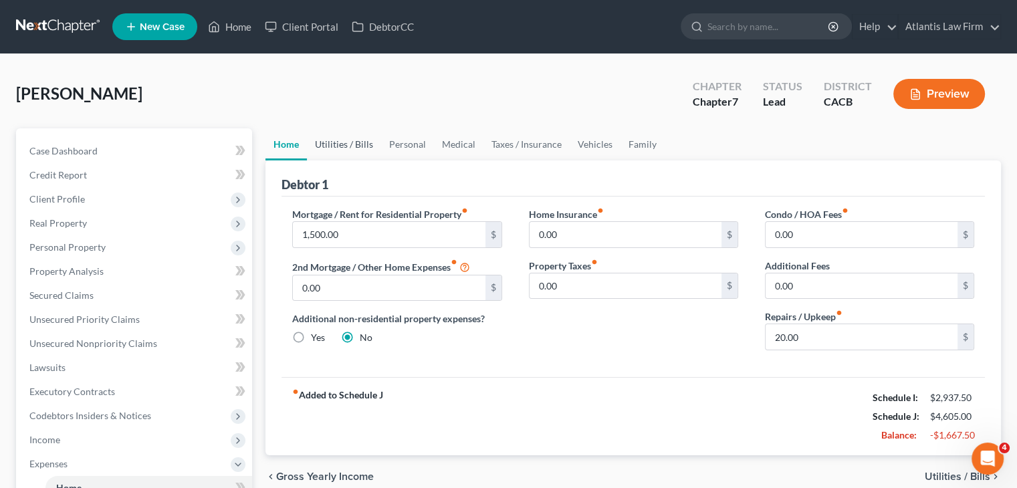
click at [337, 148] on link "Utilities / Bills" at bounding box center [344, 144] width 74 height 32
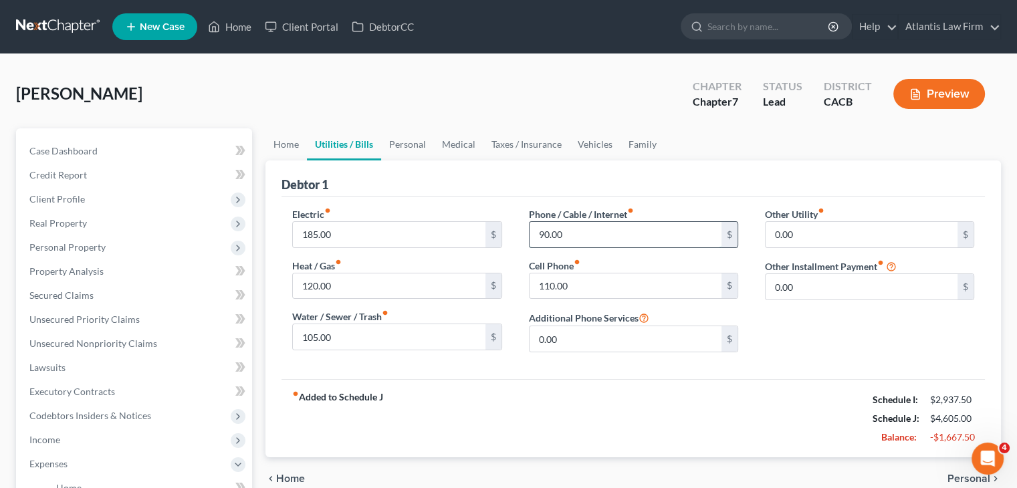
click at [619, 241] on input "90.00" at bounding box center [625, 234] width 192 height 25
click at [439, 232] on input "185.00" at bounding box center [389, 234] width 192 height 25
click at [346, 284] on input "120.00" at bounding box center [389, 285] width 192 height 25
click at [337, 344] on input "105.00" at bounding box center [389, 336] width 192 height 25
click at [874, 319] on div "Other Utility fiber_manual_record 0.00 $ Other Installment Payment fiber_manual…" at bounding box center [869, 285] width 236 height 156
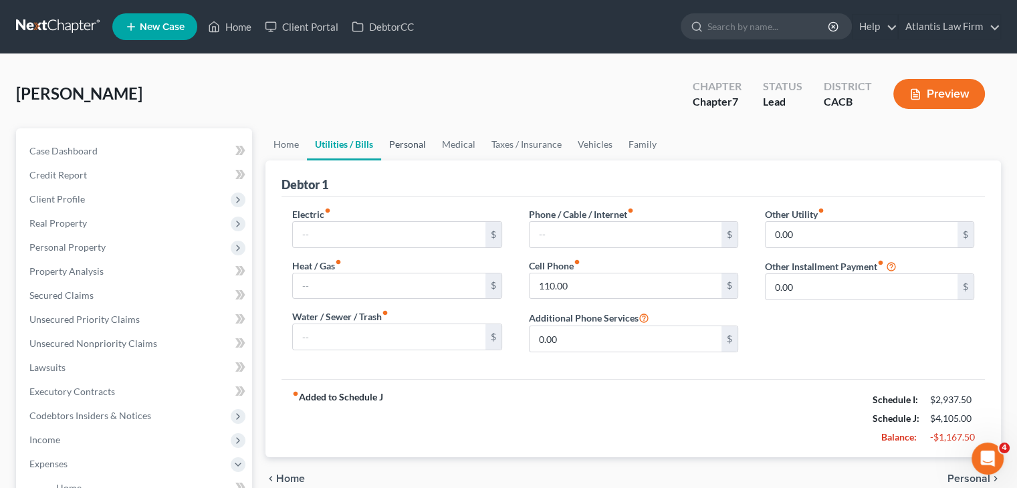
click at [393, 137] on link "Personal" at bounding box center [407, 144] width 53 height 32
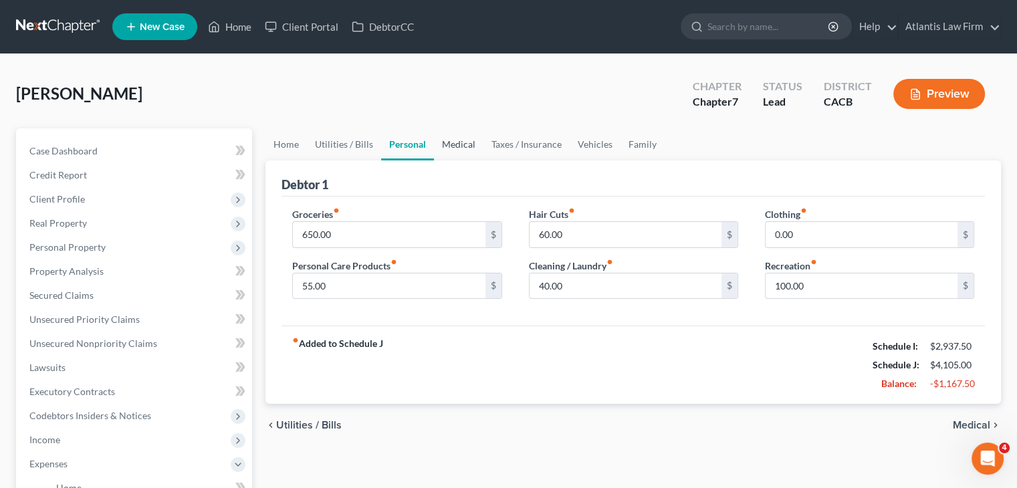
click at [473, 143] on link "Medical" at bounding box center [458, 144] width 49 height 32
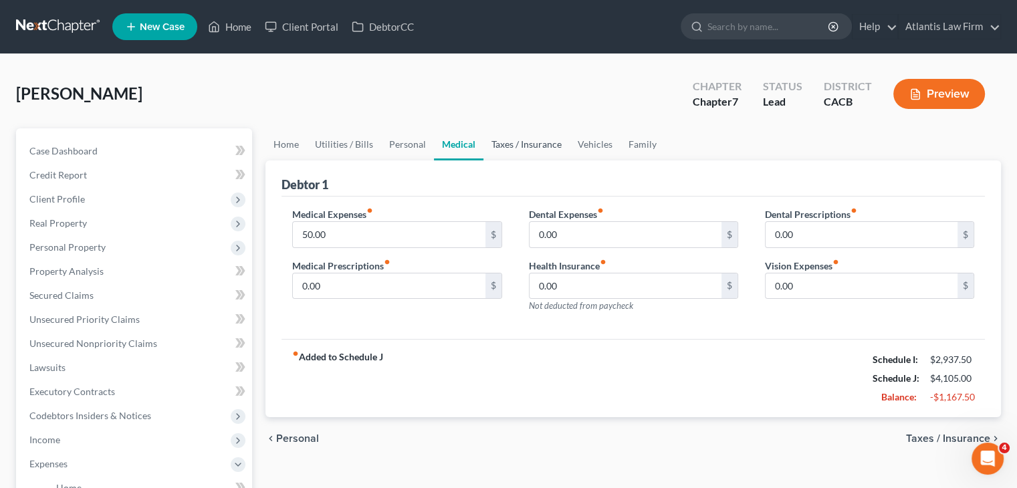
click at [518, 147] on link "Taxes / Insurance" at bounding box center [526, 144] width 86 height 32
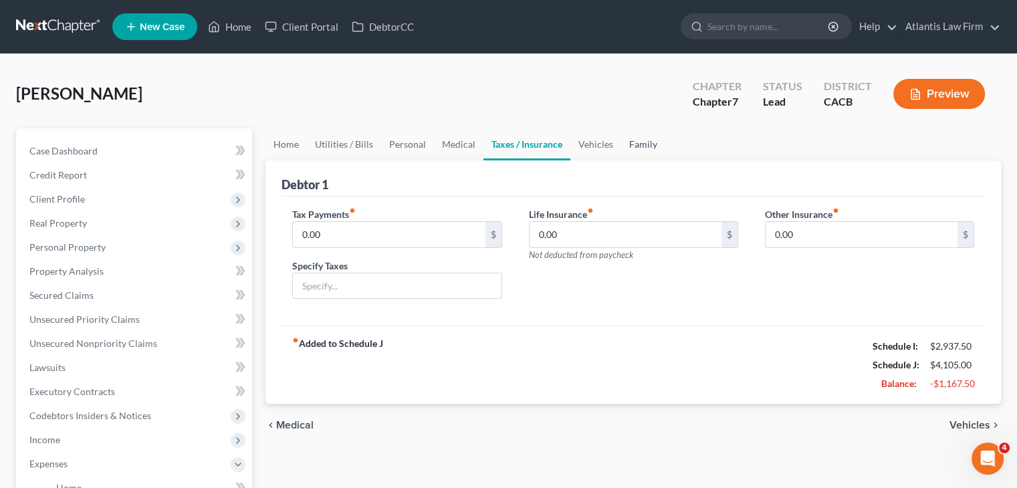
click at [635, 140] on link "Family" at bounding box center [643, 144] width 44 height 32
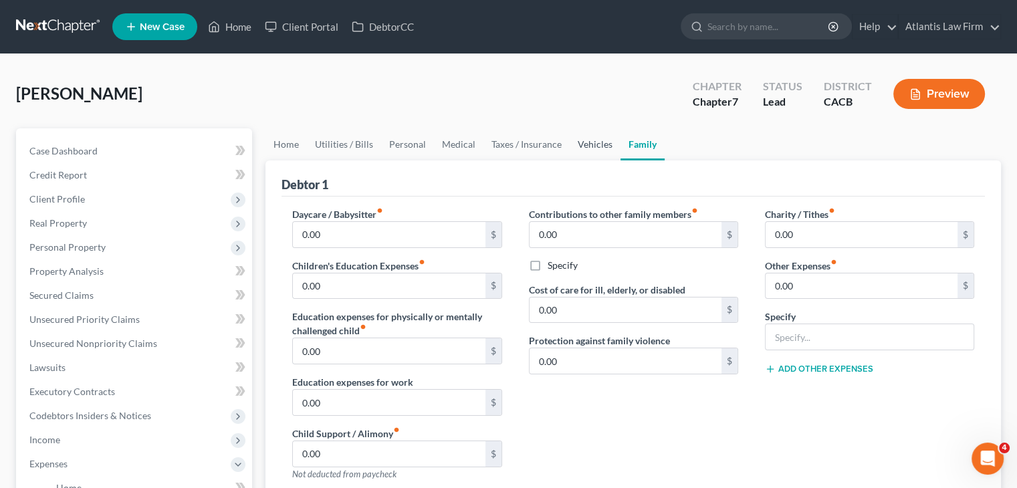
click at [596, 144] on link "Vehicles" at bounding box center [595, 144] width 51 height 32
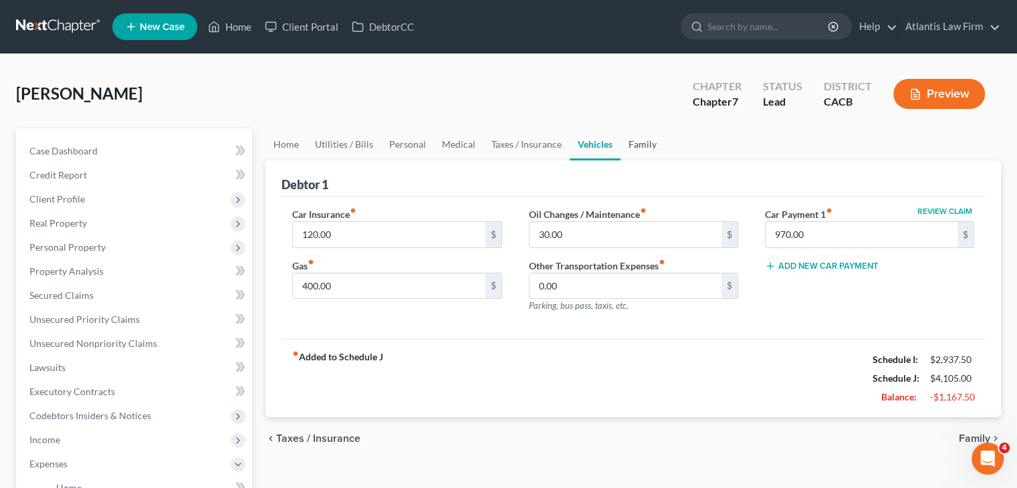
click at [648, 140] on link "Family" at bounding box center [642, 144] width 44 height 32
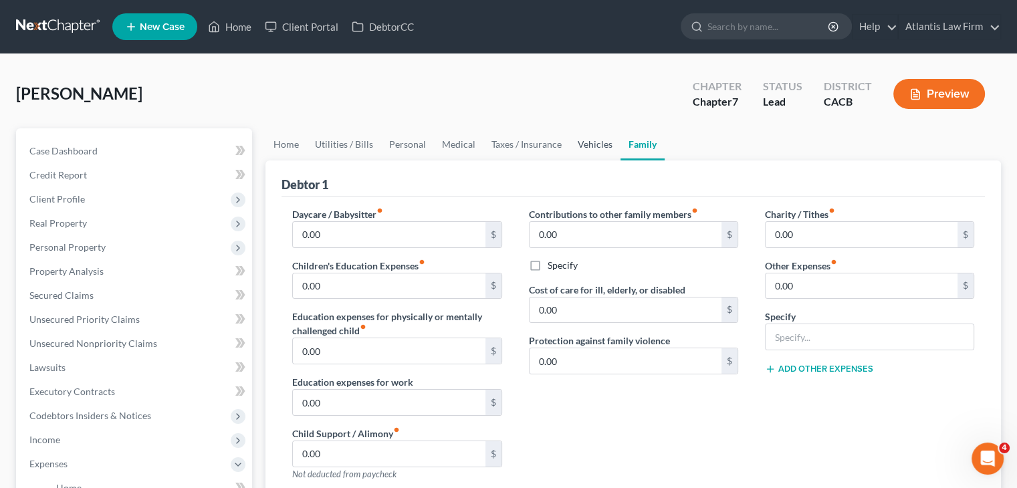
click at [579, 138] on link "Vehicles" at bounding box center [595, 144] width 51 height 32
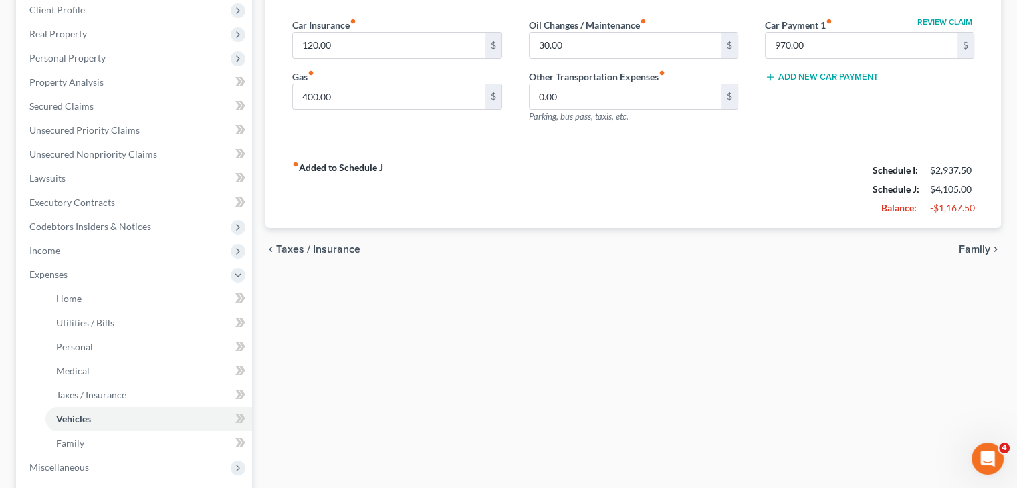
scroll to position [291, 0]
